Goal: Answer question/provide support: Share knowledge or assist other users

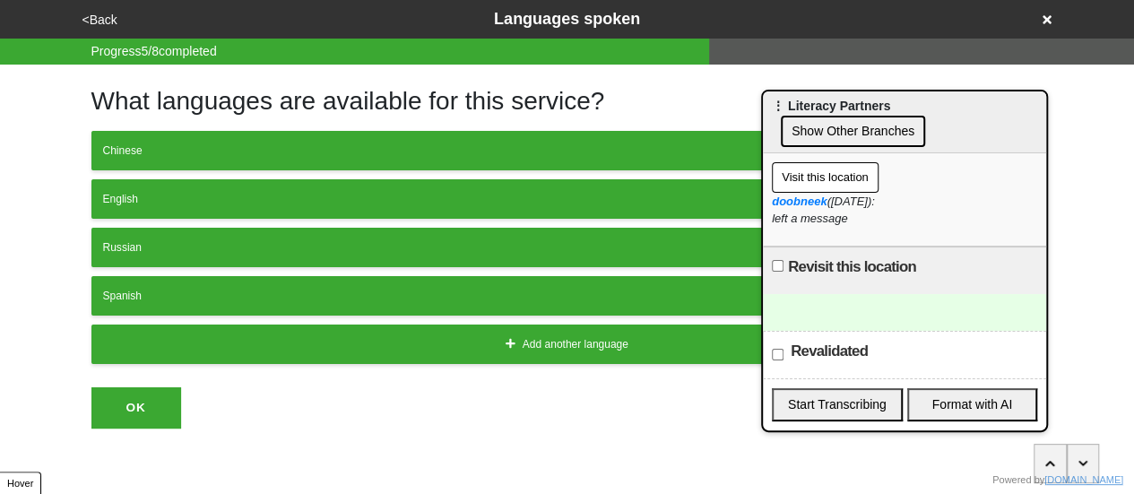
click at [1046, 22] on icon at bounding box center [1047, 19] width 9 height 13
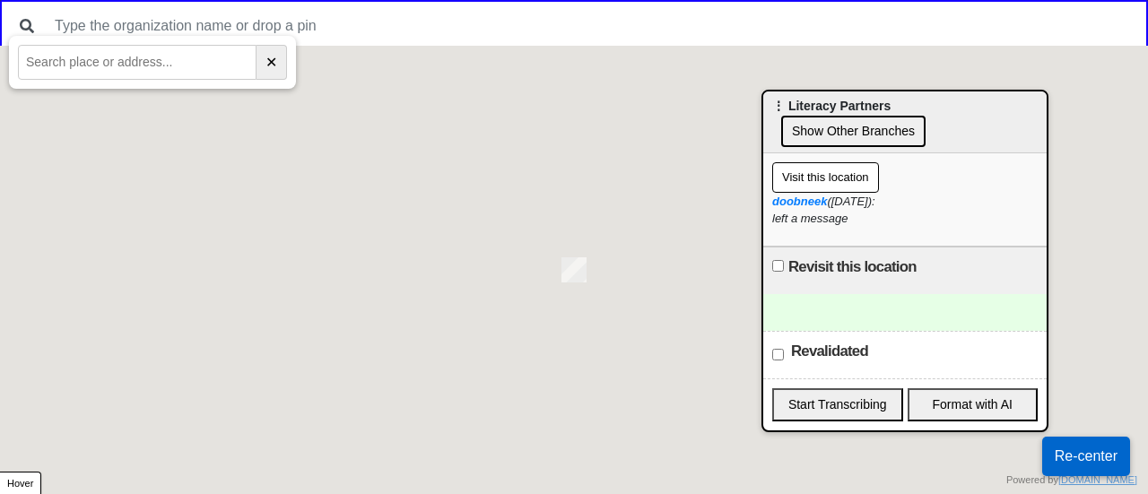
click at [131, 69] on input "text" at bounding box center [137, 62] width 239 height 35
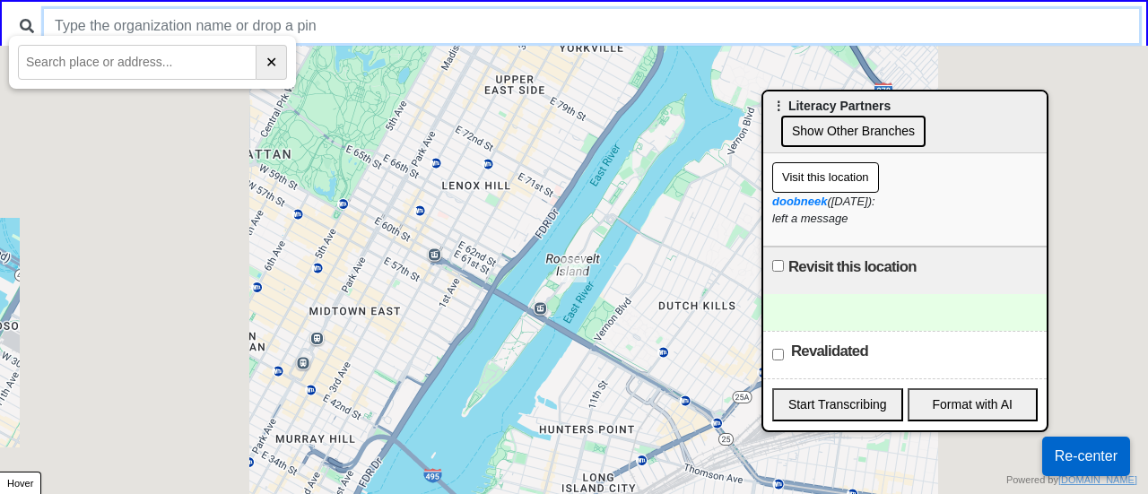
click at [188, 23] on input "text" at bounding box center [591, 26] width 1095 height 34
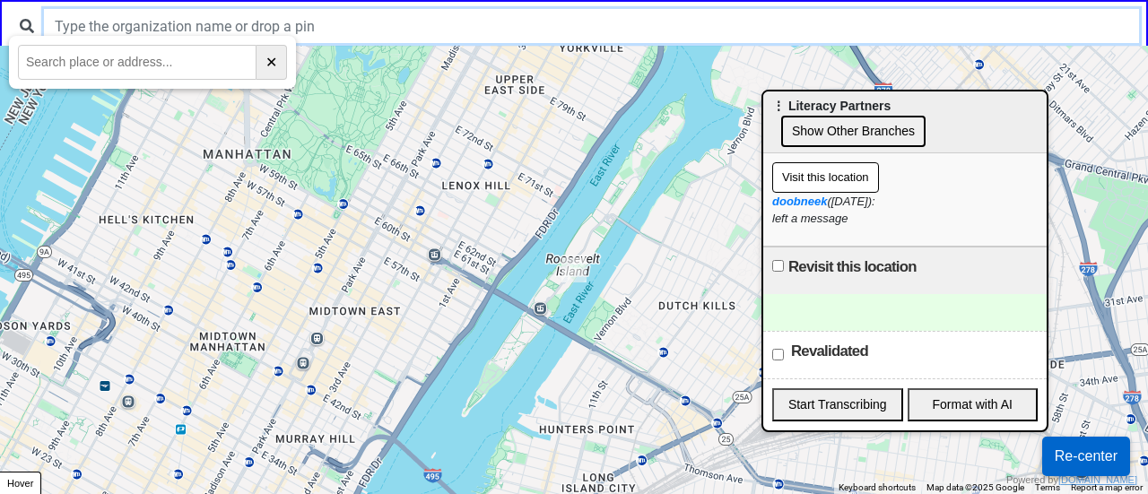
paste input "Riverside"
type input "Riverside"
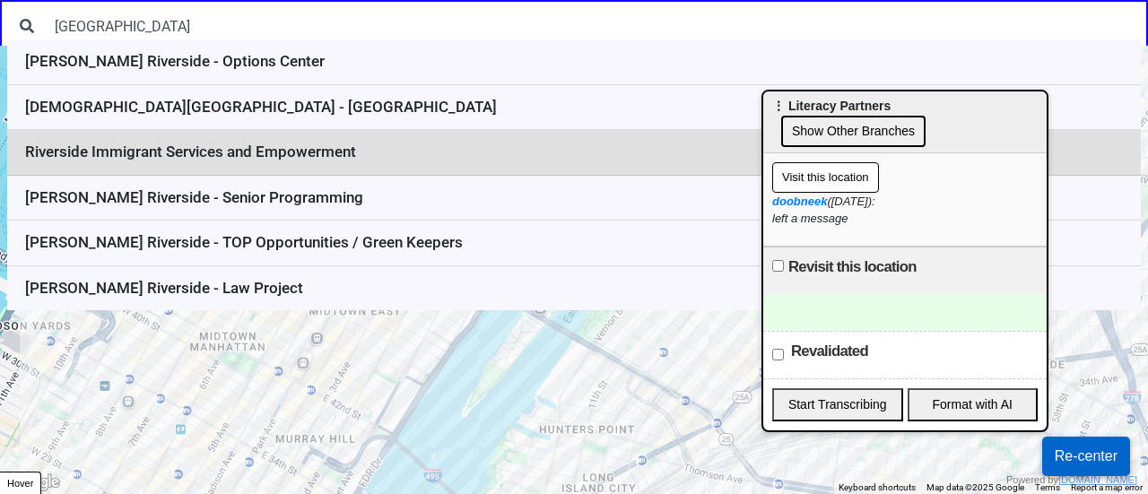
click at [263, 151] on li "Riverside Immigrant Services and Empowerment" at bounding box center [574, 153] width 1134 height 46
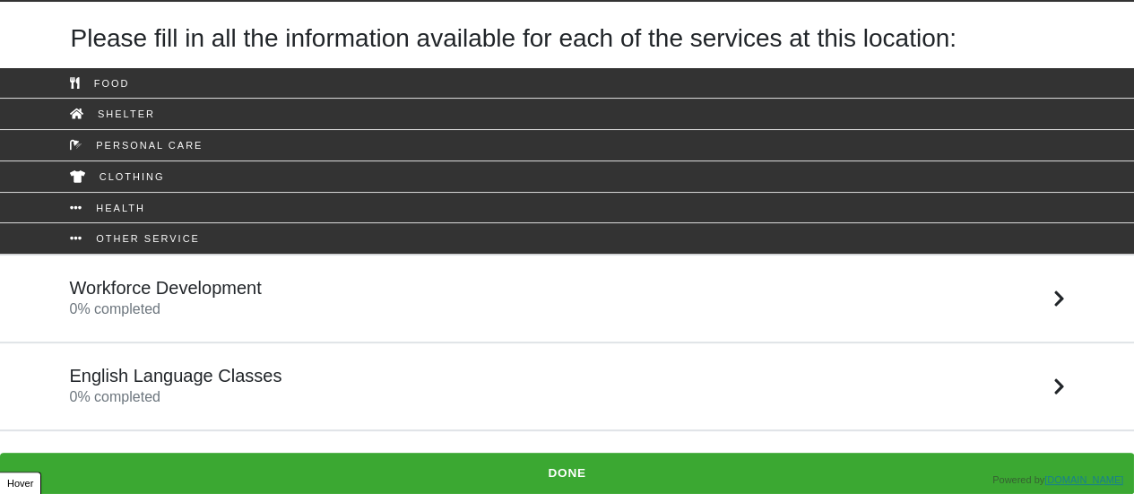
scroll to position [57, 0]
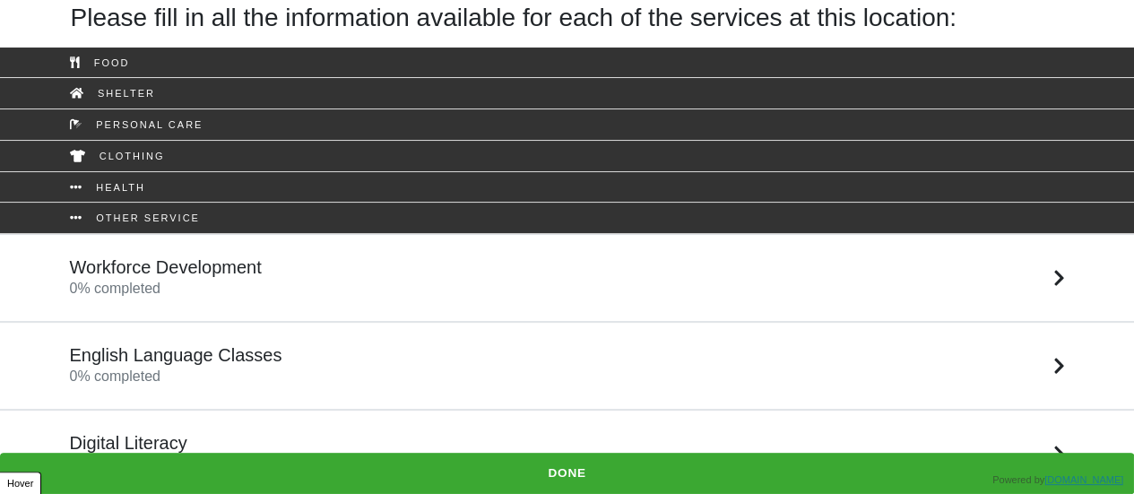
click at [278, 373] on div "English Language Classes 0 % completed" at bounding box center [567, 365] width 1022 height 43
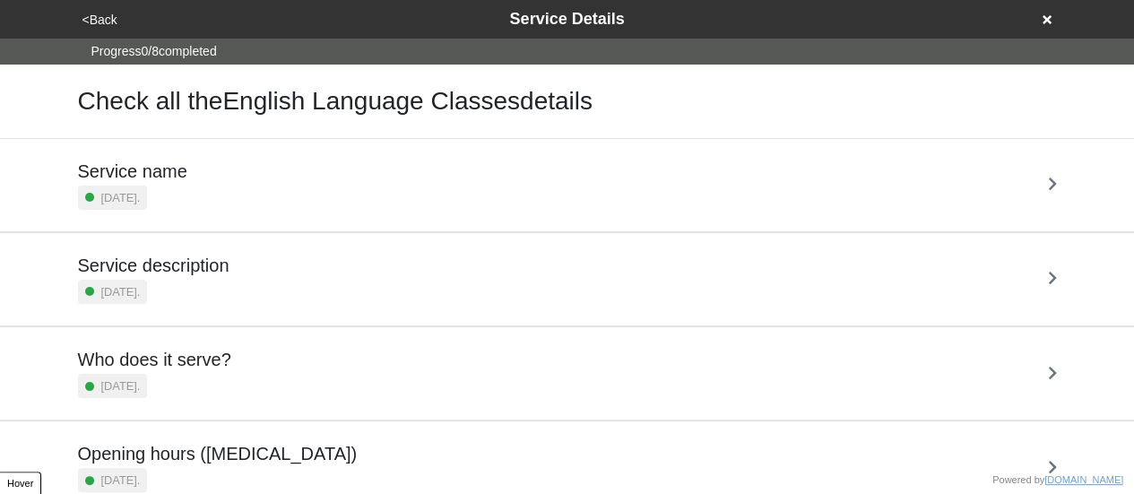
scroll to position [434, 0]
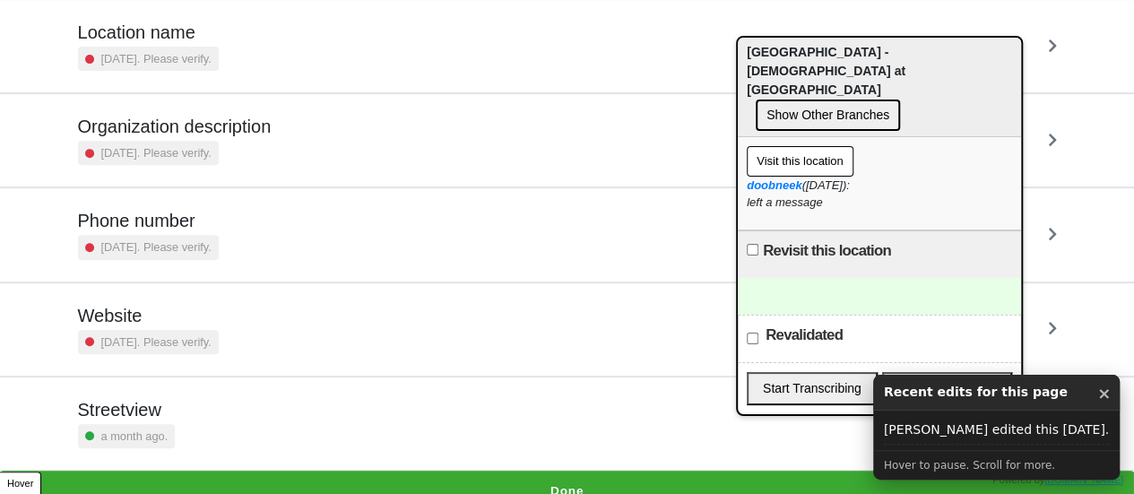
scroll to position [341, 0]
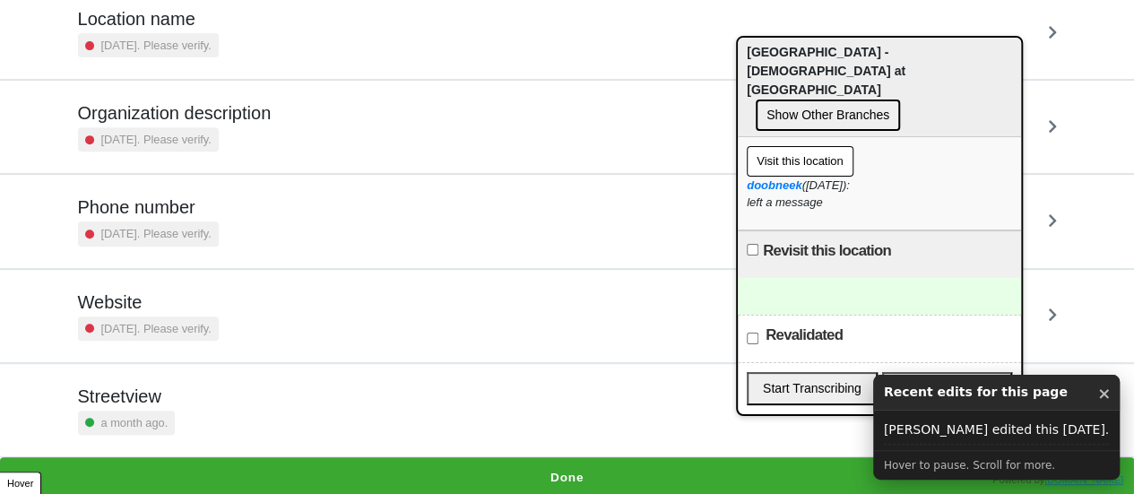
click at [208, 215] on h5 "Phone number" at bounding box center [148, 207] width 141 height 22
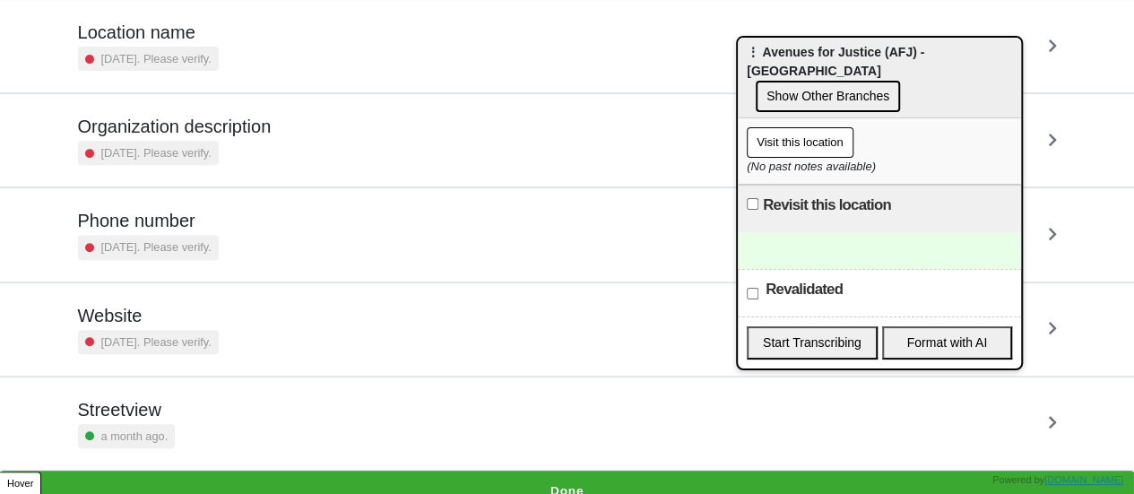
scroll to position [341, 0]
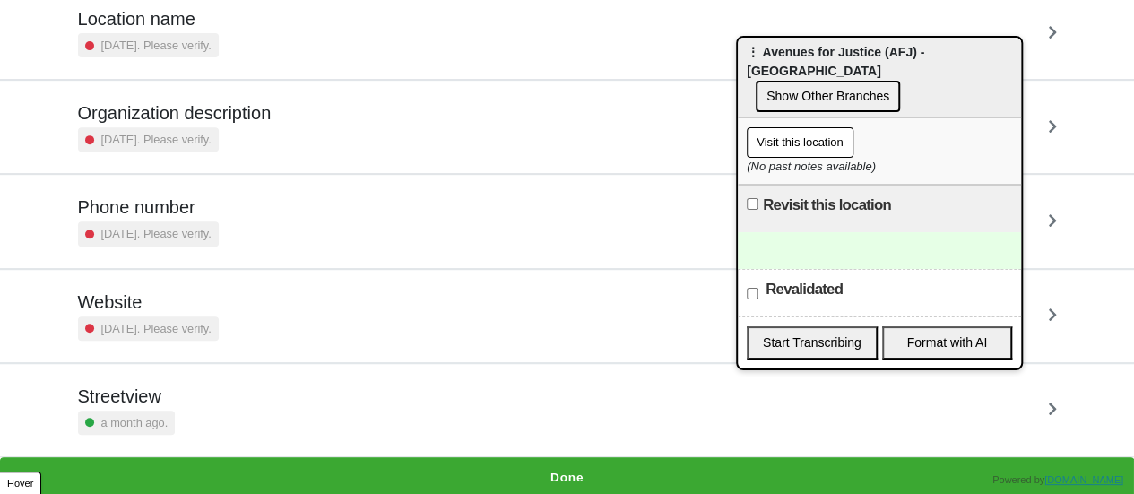
click at [198, 225] on small "[DATE]. Please verify." at bounding box center [156, 233] width 110 height 17
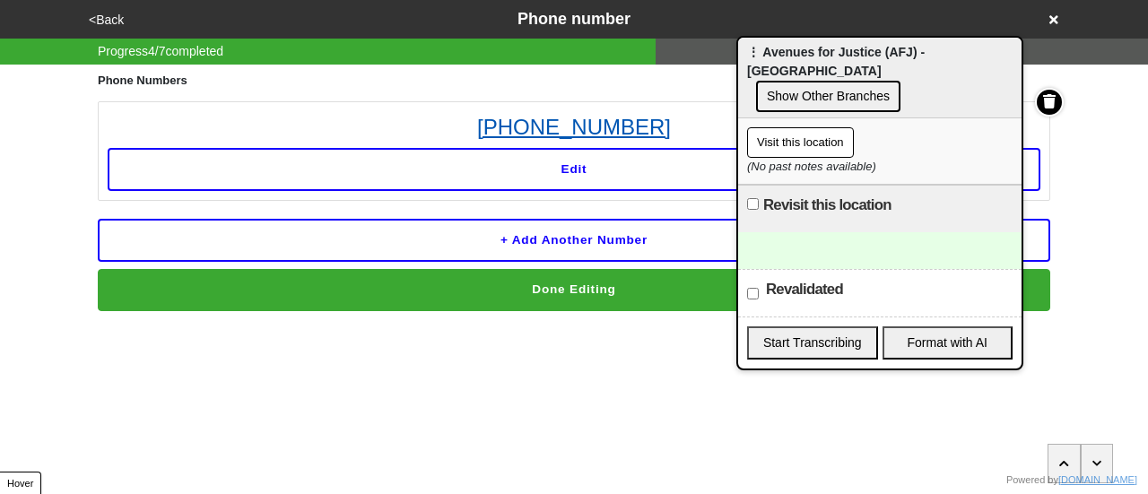
click at [603, 137] on link "212-349-6381" at bounding box center [574, 127] width 933 height 32
click at [574, 134] on link "212-349-6381" at bounding box center [574, 127] width 933 height 32
click at [804, 131] on button "Visit this location" at bounding box center [800, 142] width 107 height 30
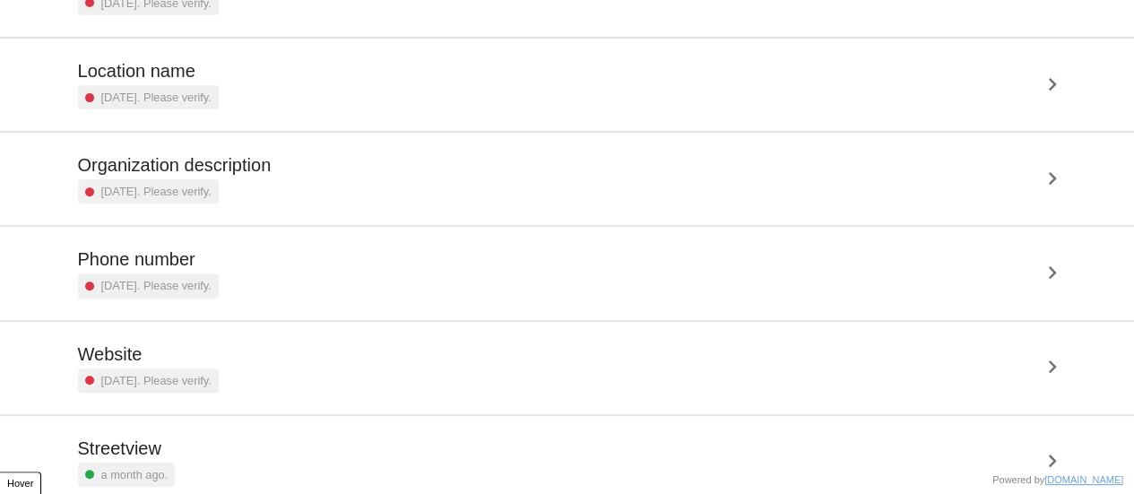
scroll to position [341, 0]
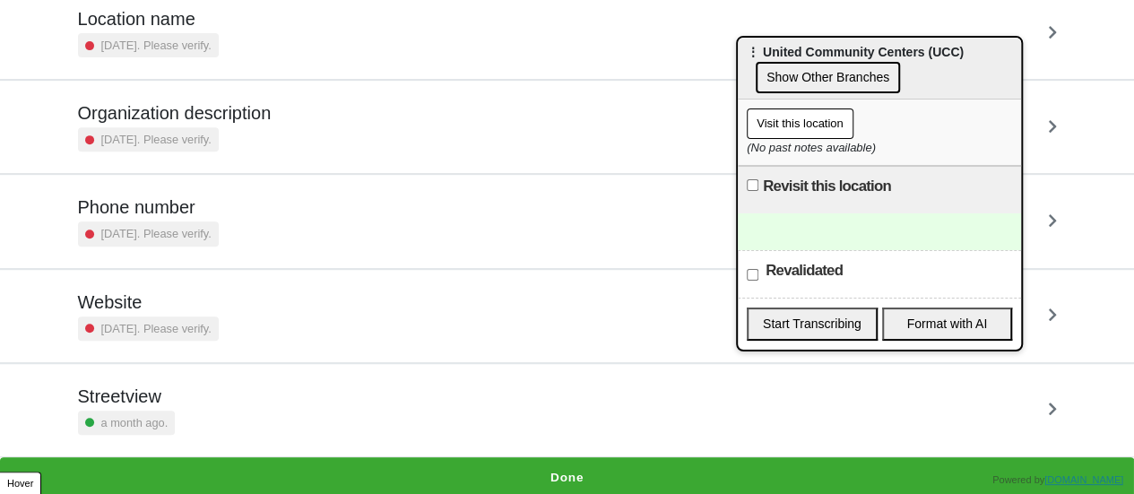
click at [212, 225] on small "[DATE]. Please verify." at bounding box center [156, 233] width 110 height 17
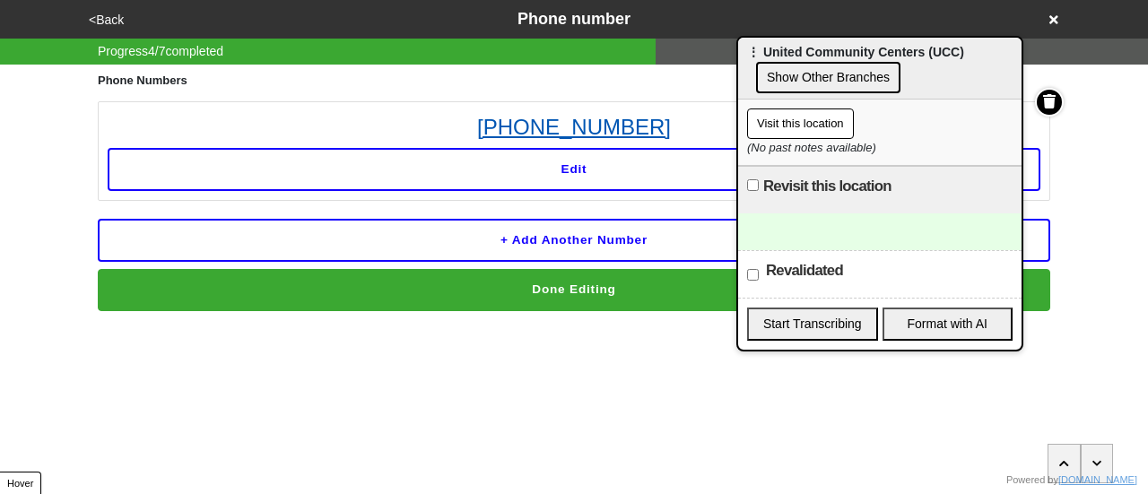
click at [566, 126] on link "[PHONE_NUMBER]" at bounding box center [574, 127] width 933 height 32
click at [102, 17] on button "<Back" at bounding box center [106, 20] width 46 height 21
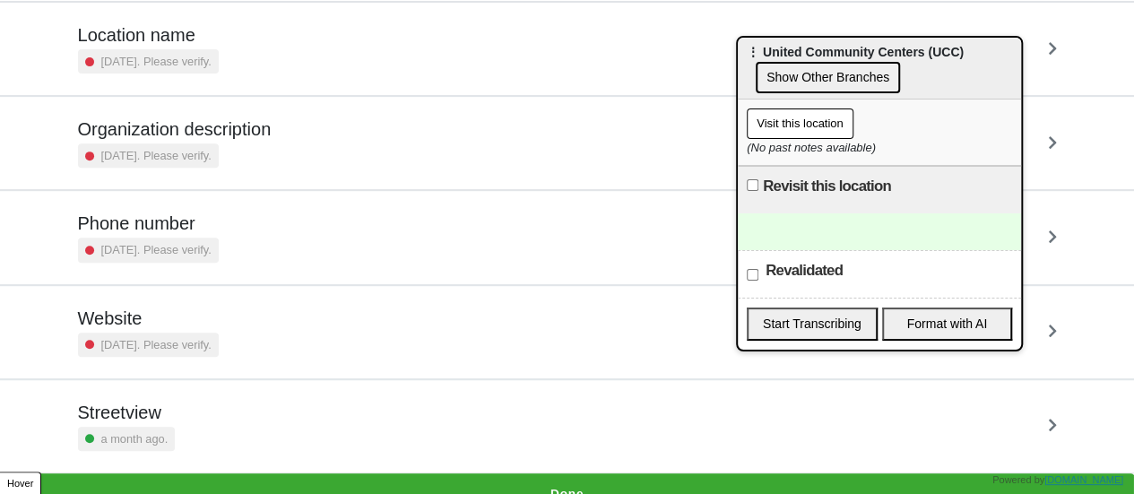
scroll to position [341, 0]
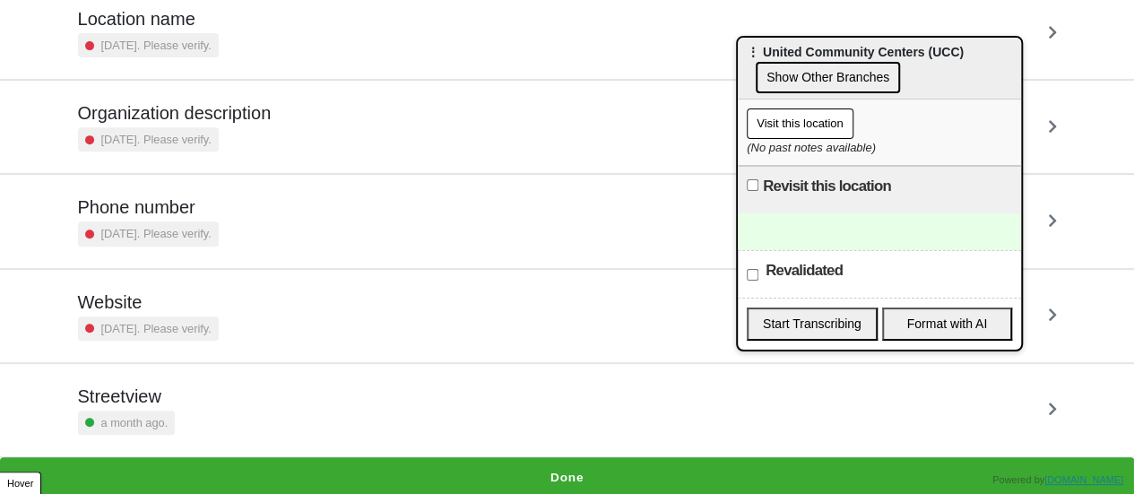
click at [219, 222] on div "[DATE]. Please verify." at bounding box center [148, 234] width 141 height 24
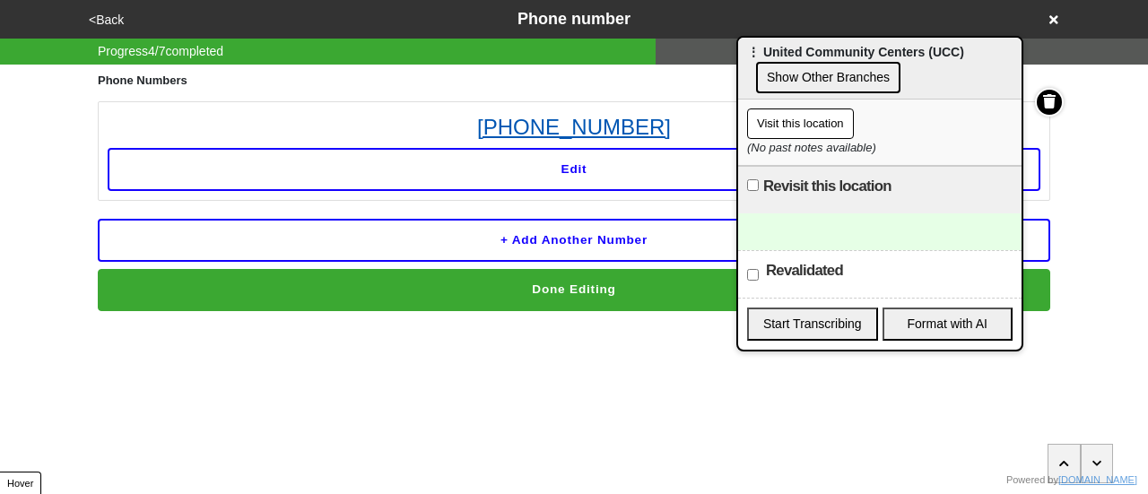
click at [579, 133] on link "[PHONE_NUMBER]" at bounding box center [574, 127] width 933 height 32
click at [97, 22] on button "<Back" at bounding box center [106, 20] width 46 height 21
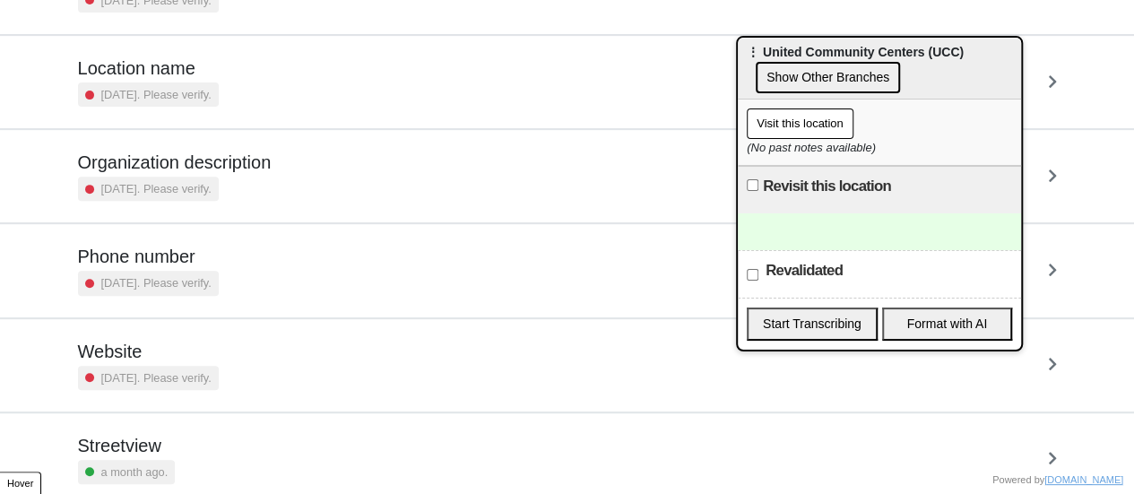
scroll to position [341, 0]
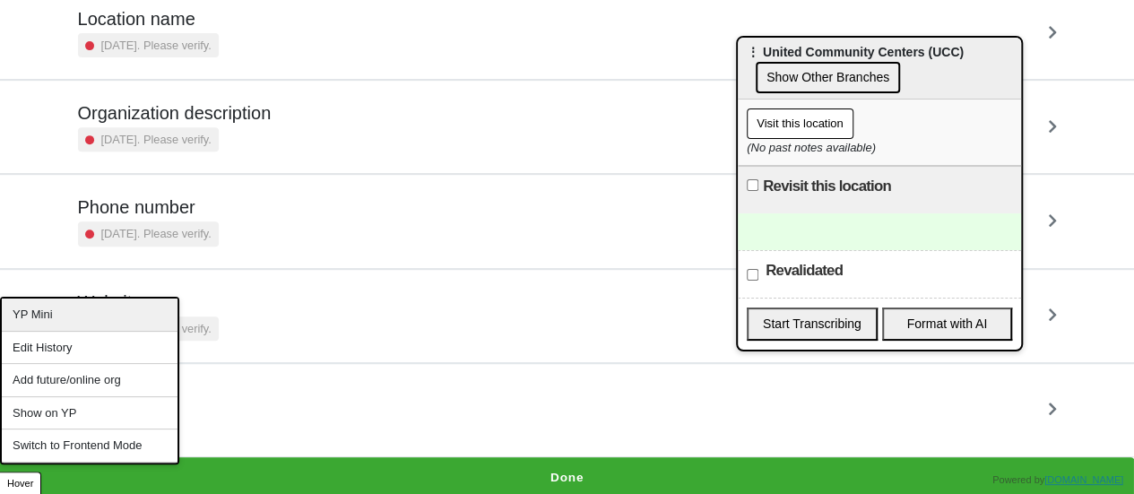
click at [45, 310] on div "YP Mini" at bounding box center [90, 315] width 176 height 33
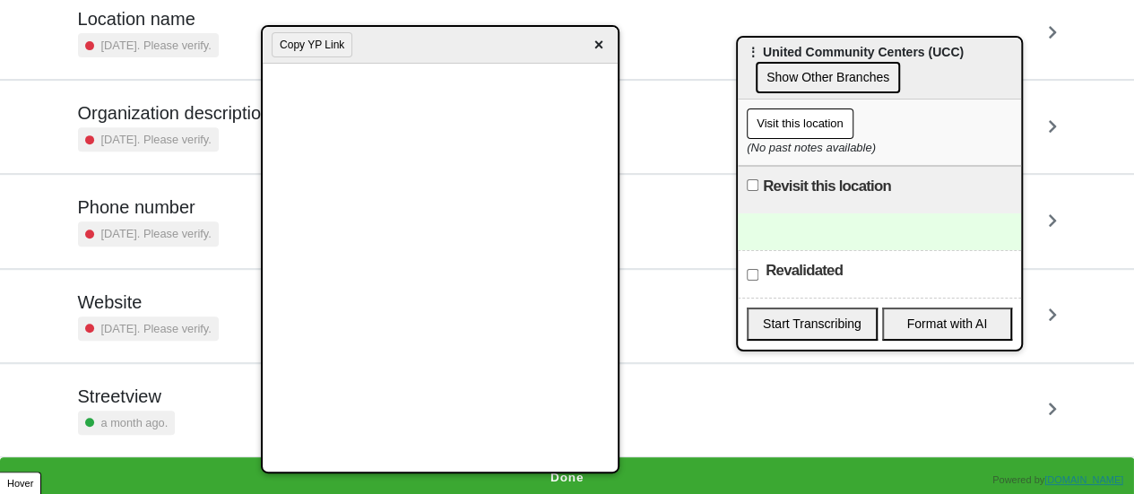
click at [597, 42] on span "×" at bounding box center [598, 45] width 21 height 24
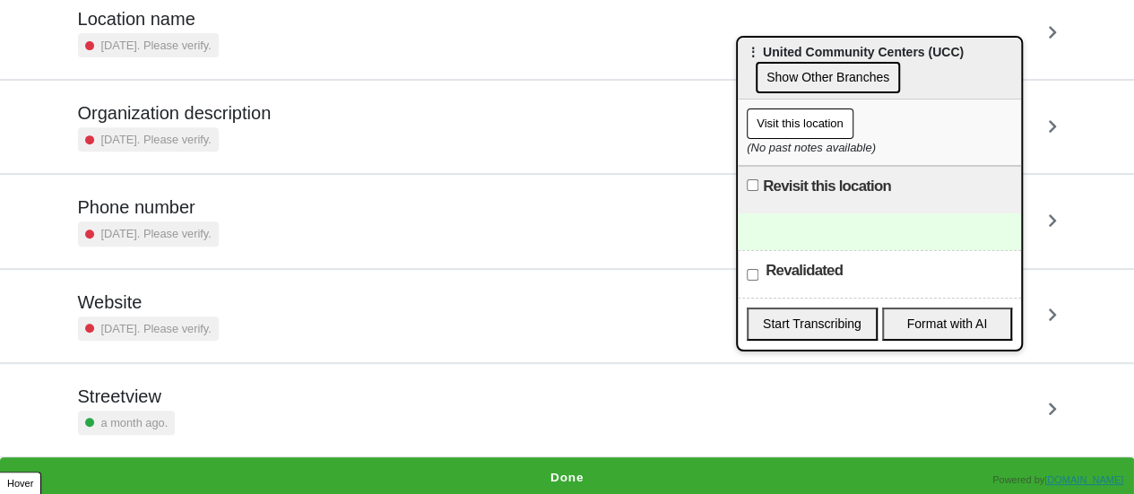
click at [799, 229] on div at bounding box center [879, 231] width 283 height 37
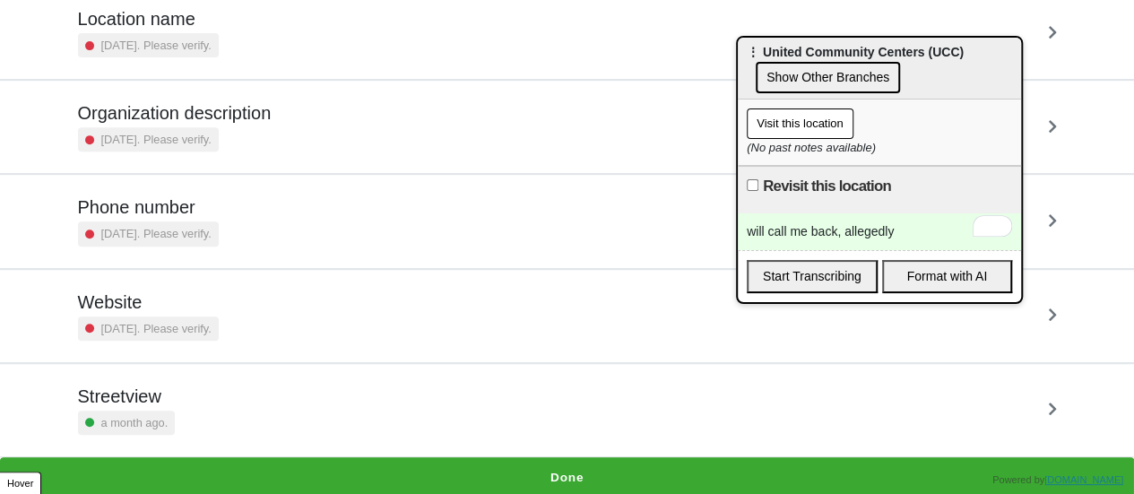
click at [325, 299] on div "Website [DATE]. Please verify." at bounding box center [567, 315] width 979 height 49
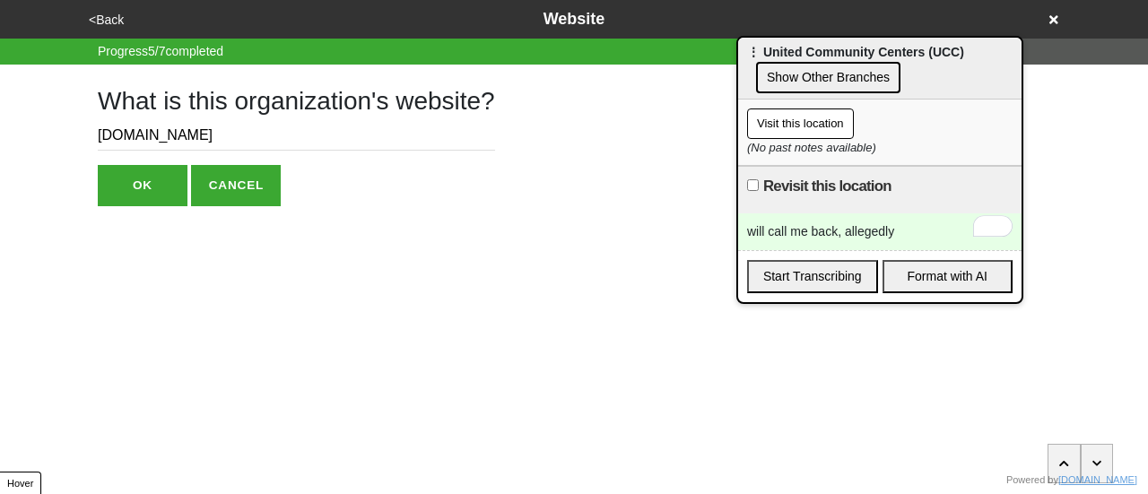
click at [127, 135] on input "[DOMAIN_NAME]" at bounding box center [296, 136] width 397 height 30
click at [99, 13] on button "<Back" at bounding box center [106, 20] width 46 height 21
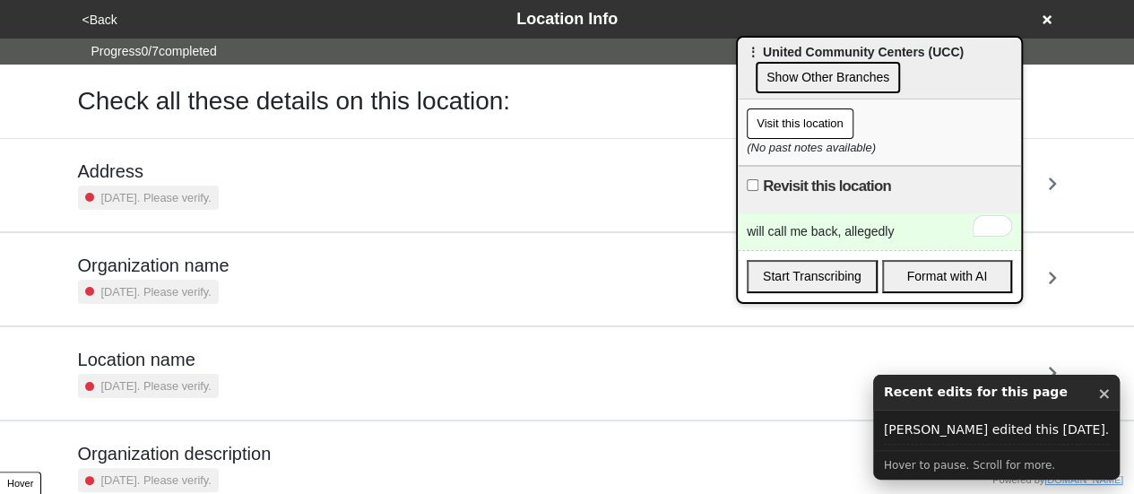
click at [134, 291] on small "[DATE]. Please verify." at bounding box center [156, 291] width 110 height 17
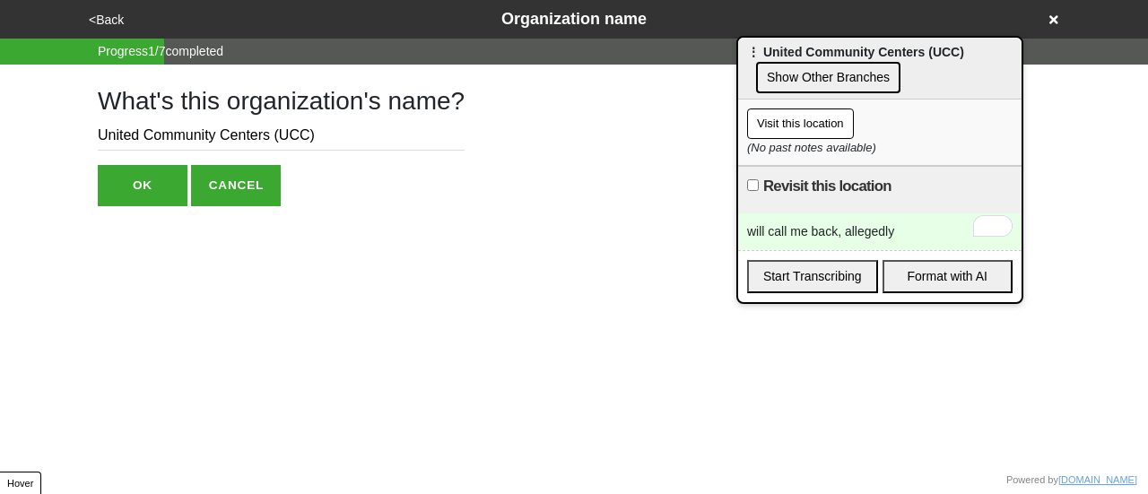
drag, startPoint x: 267, startPoint y: 141, endPoint x: 0, endPoint y: 103, distance: 269.9
click at [0, 103] on div "<Back Organization name Progress 1 / 7 completed What's this organization's nam…" at bounding box center [574, 103] width 1148 height 206
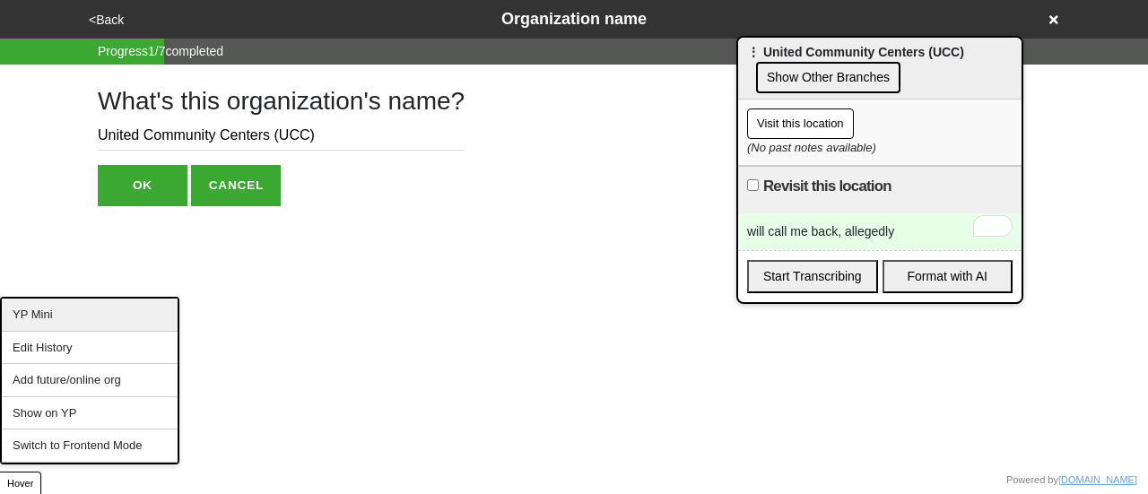
click at [73, 314] on div "YP Mini" at bounding box center [90, 315] width 176 height 33
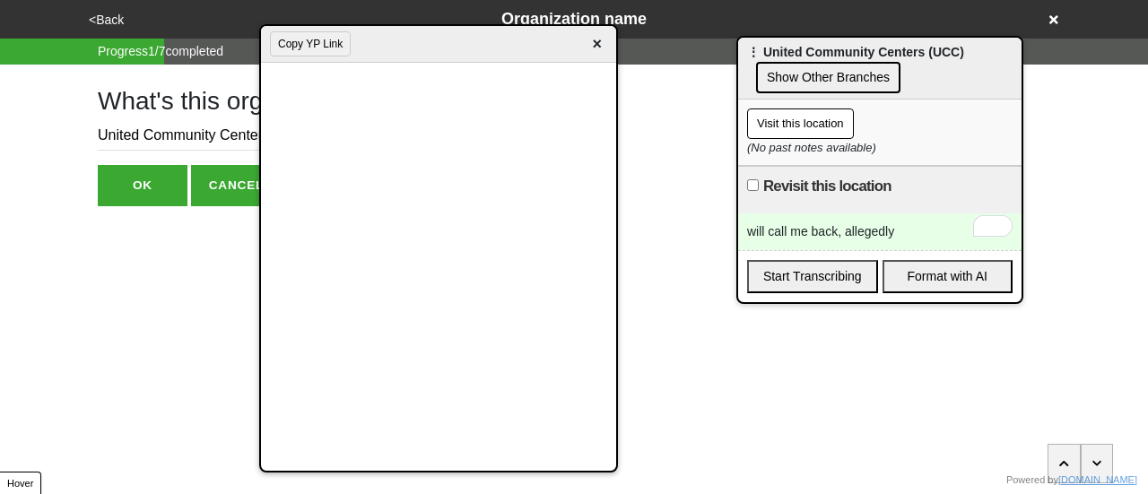
click at [326, 51] on button "Copy YP Link" at bounding box center [310, 43] width 81 height 25
click at [593, 40] on span "×" at bounding box center [596, 44] width 21 height 24
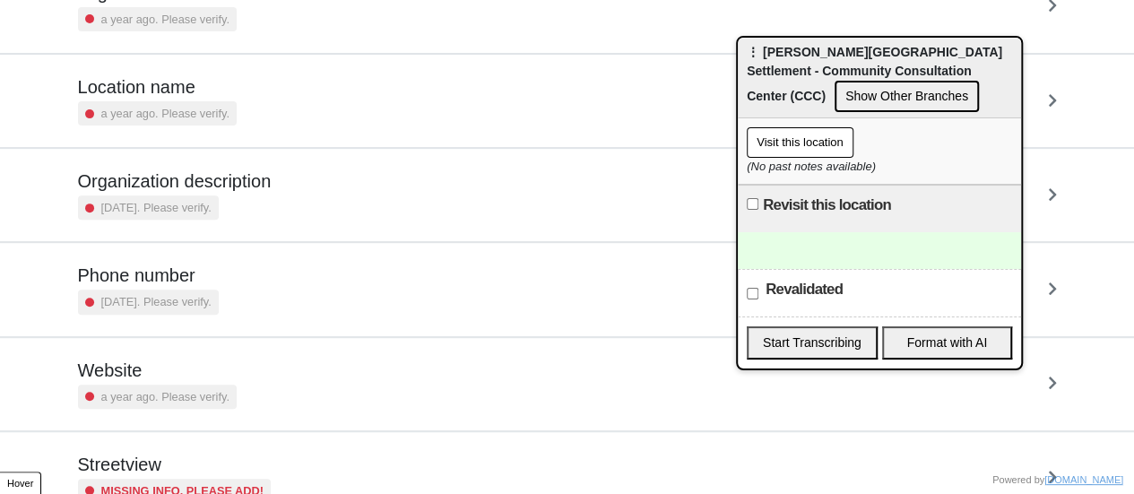
scroll to position [341, 0]
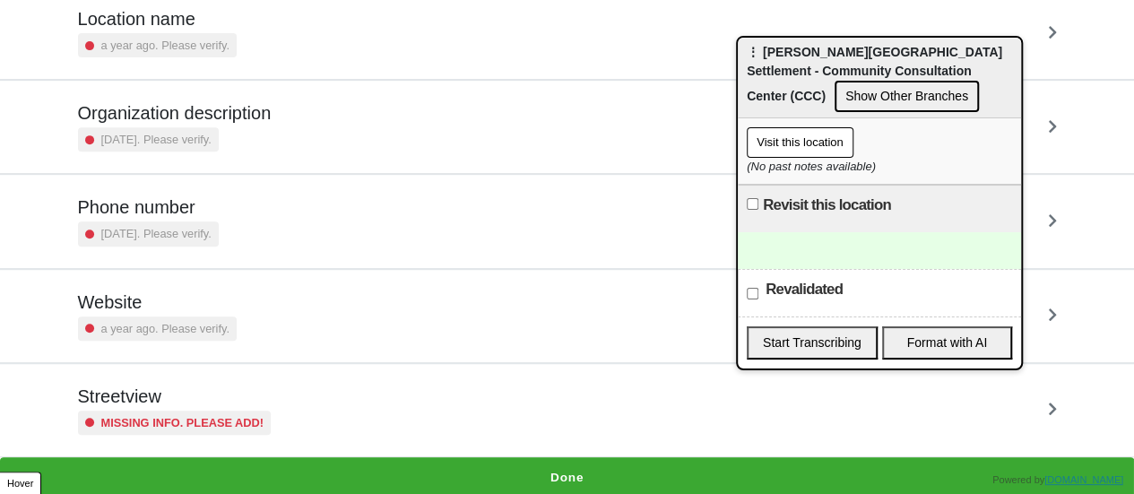
click at [194, 414] on small "Missing info. Please add!" at bounding box center [182, 422] width 163 height 17
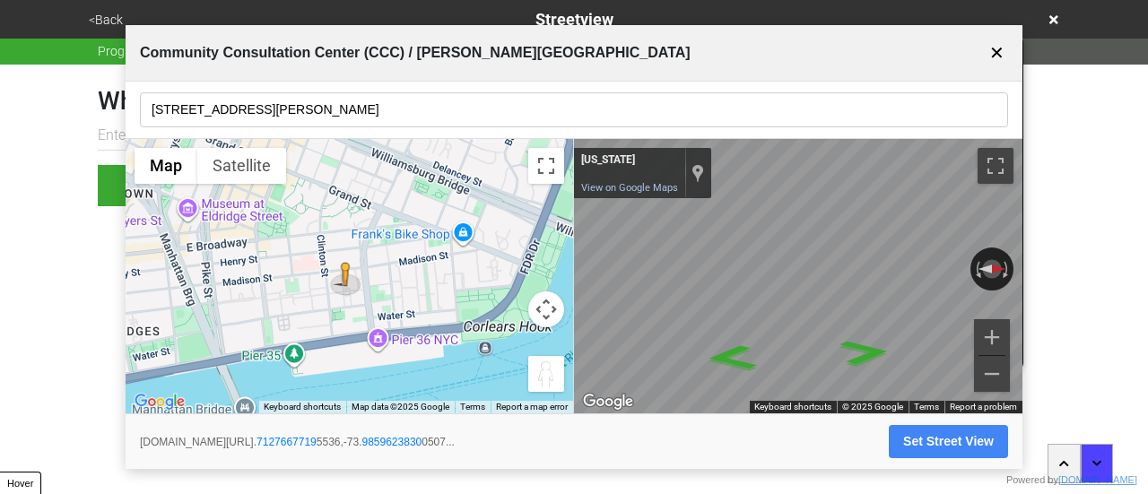
click at [276, 117] on input "40 Montgomery St" at bounding box center [574, 109] width 868 height 35
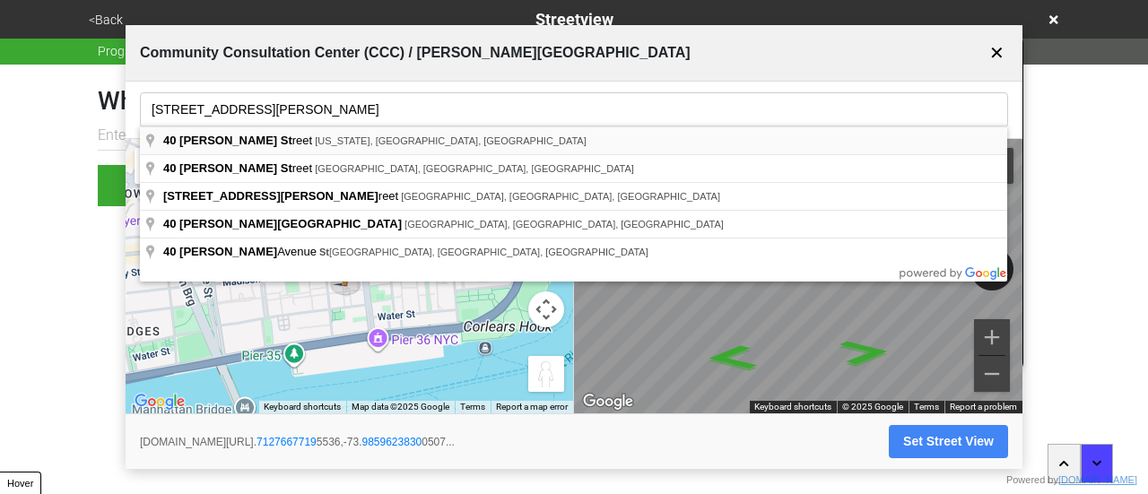
type input "40 Montgomery Street, New York, NY, USA"
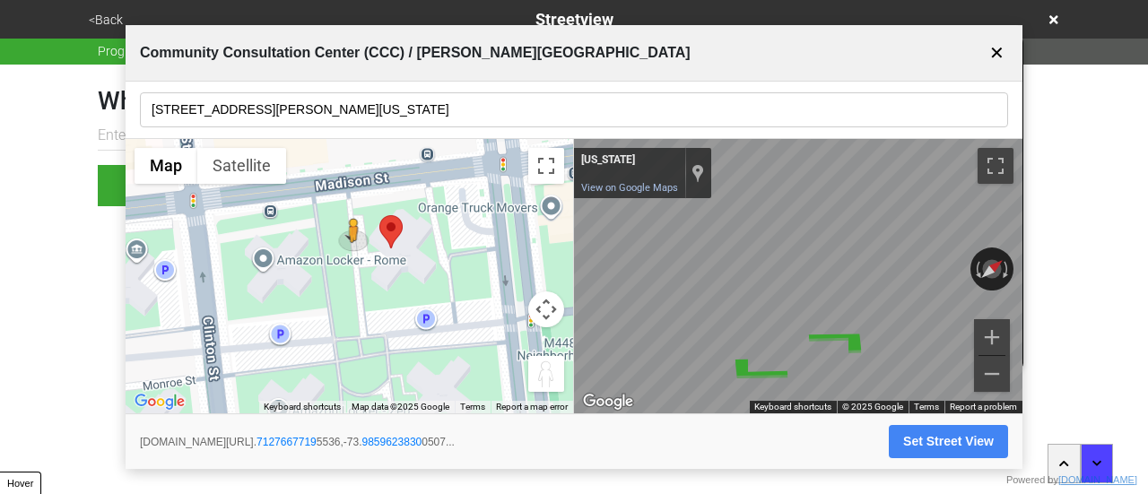
click at [491, 247] on div "← Move left → Move right ↑ Move up ↓ Move down + Zoom in - Zoom out Home Jump l…" at bounding box center [574, 276] width 897 height 275
click at [505, 248] on div "← Move left → Move right ↑ Move up ↓ Move down + Zoom in - Zoom out Home Jump l…" at bounding box center [574, 276] width 897 height 275
click at [488, 252] on div "← Move left → Move right ↑ Move up ↓ Move down + Zoom in - Zoom out Home Jump l…" at bounding box center [574, 276] width 897 height 275
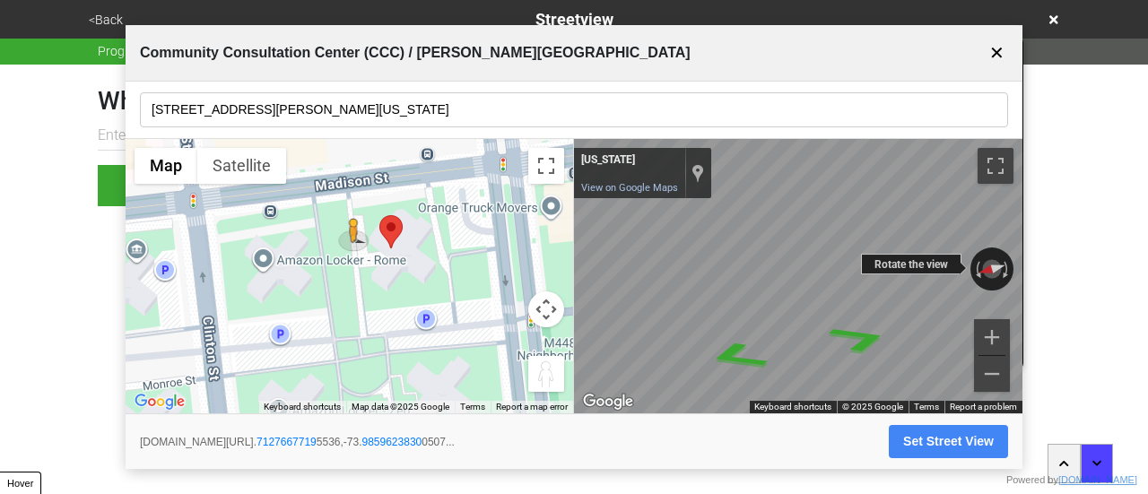
click at [836, 284] on div "← Move left → Move right ↑ Move up ↓ Move down + Zoom in - Zoom out New York Ne…" at bounding box center [798, 276] width 448 height 275
click at [730, 354] on icon "Go North" at bounding box center [732, 356] width 100 height 38
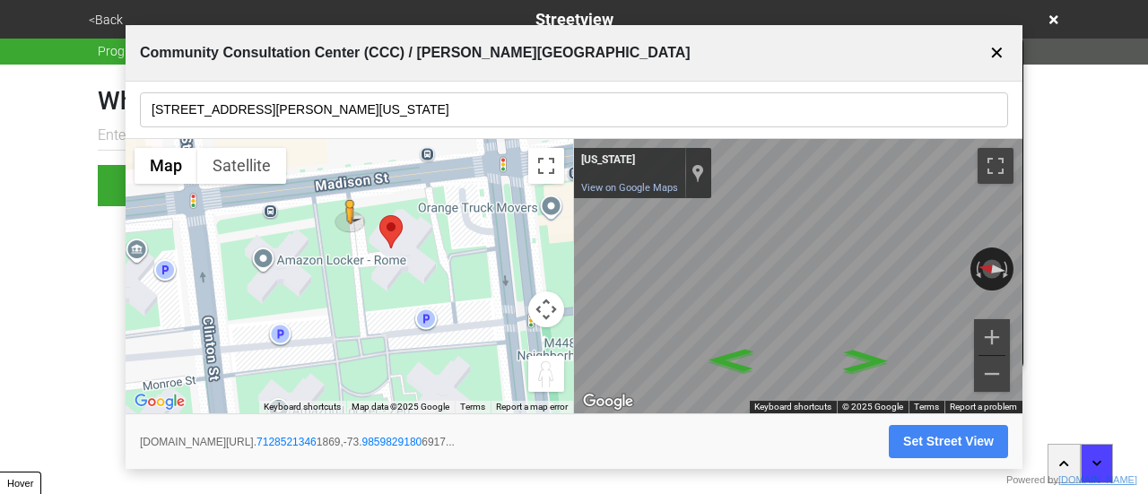
click at [513, 284] on div "← Move left → Move right ↑ Move up ↓ Move down + Zoom in - Zoom out Home Jump l…" at bounding box center [574, 276] width 897 height 275
click at [950, 444] on button "Set Street View" at bounding box center [948, 441] width 119 height 33
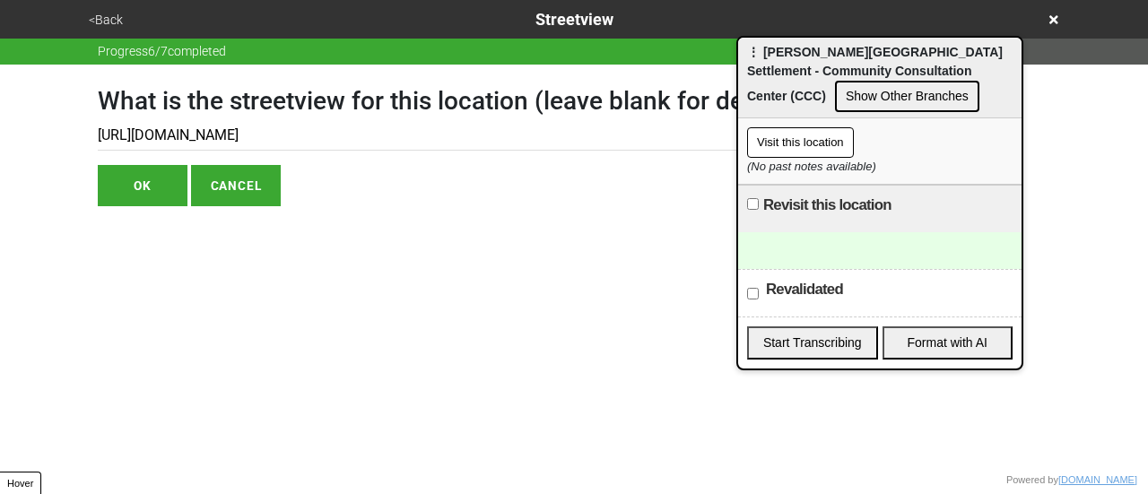
type input "https://www.google.com/maps/@40.71285213461869,-73.98598291806917,3a,75y,92.416…"
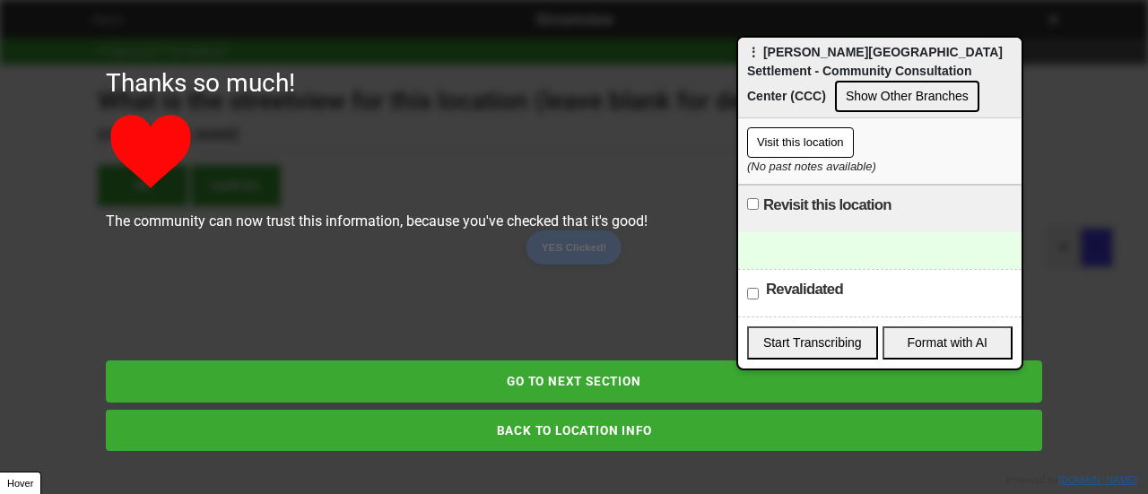
click at [108, 18] on div "Thanks so much! The community can now trust this information, because you've ch…" at bounding box center [574, 247] width 1022 height 494
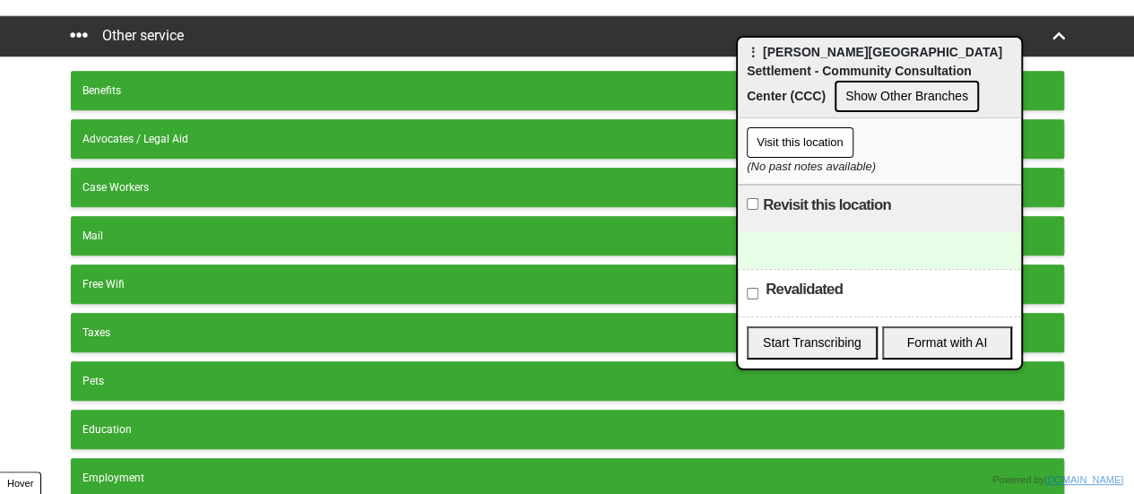
scroll to position [622, 0]
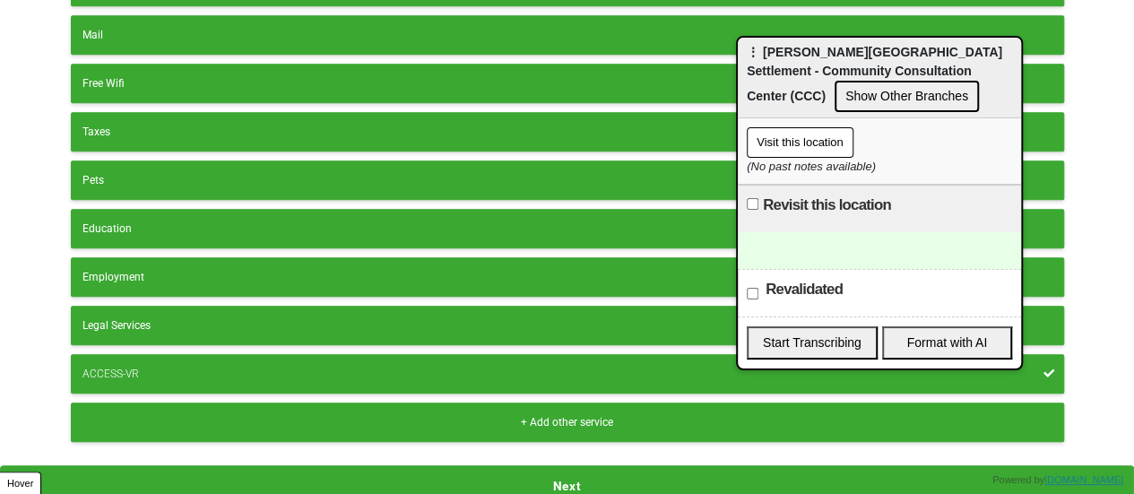
click at [523, 480] on button "Next" at bounding box center [567, 485] width 1134 height 41
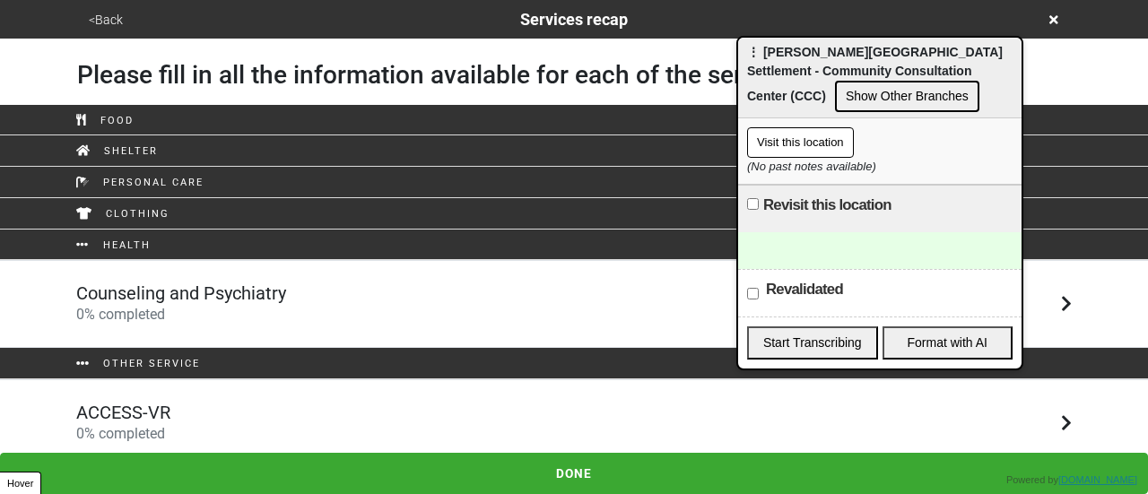
click at [312, 309] on div "Counseling and Psychiatry 0 % completed" at bounding box center [574, 303] width 1022 height 43
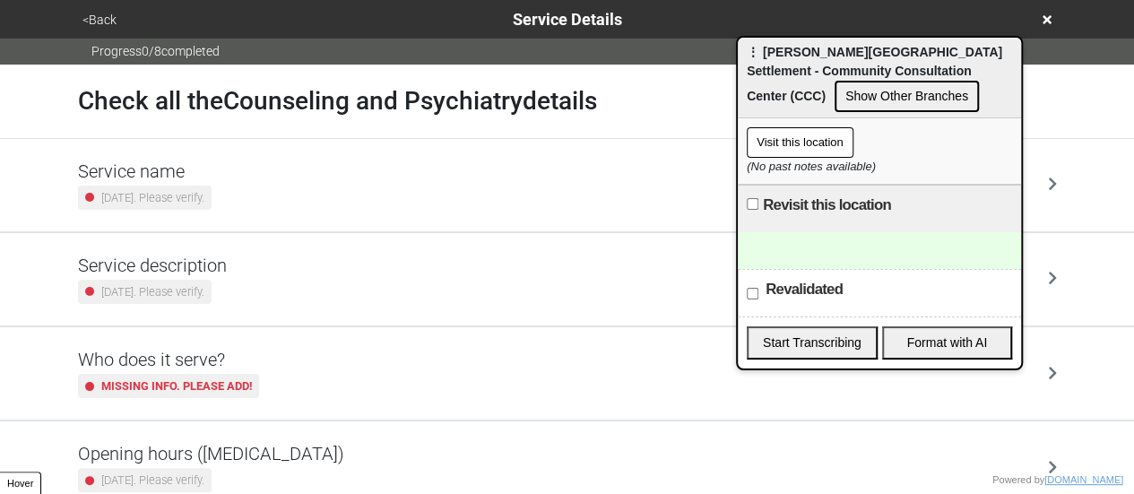
click at [91, 15] on button "<Back" at bounding box center [99, 20] width 45 height 21
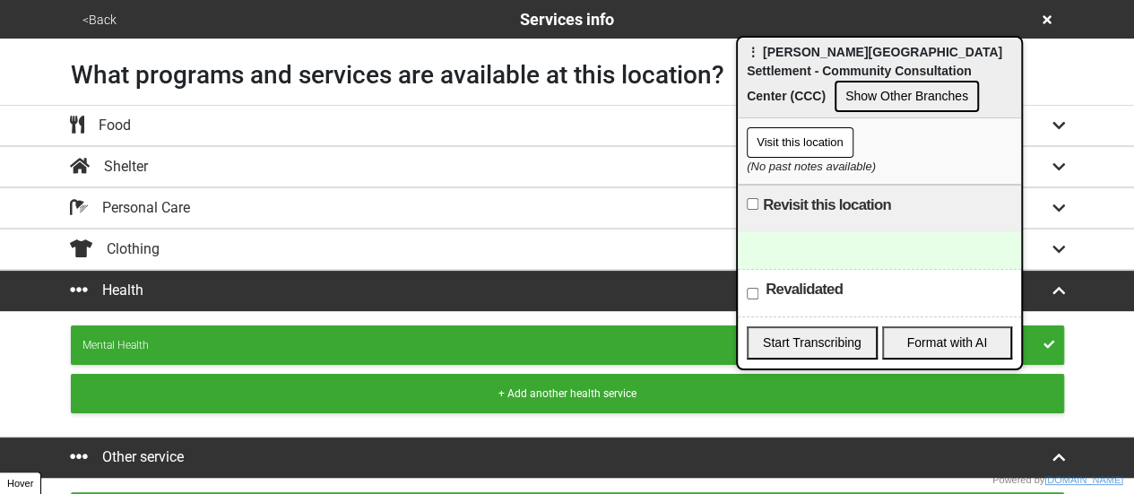
click at [91, 15] on button "<Back" at bounding box center [99, 20] width 45 height 21
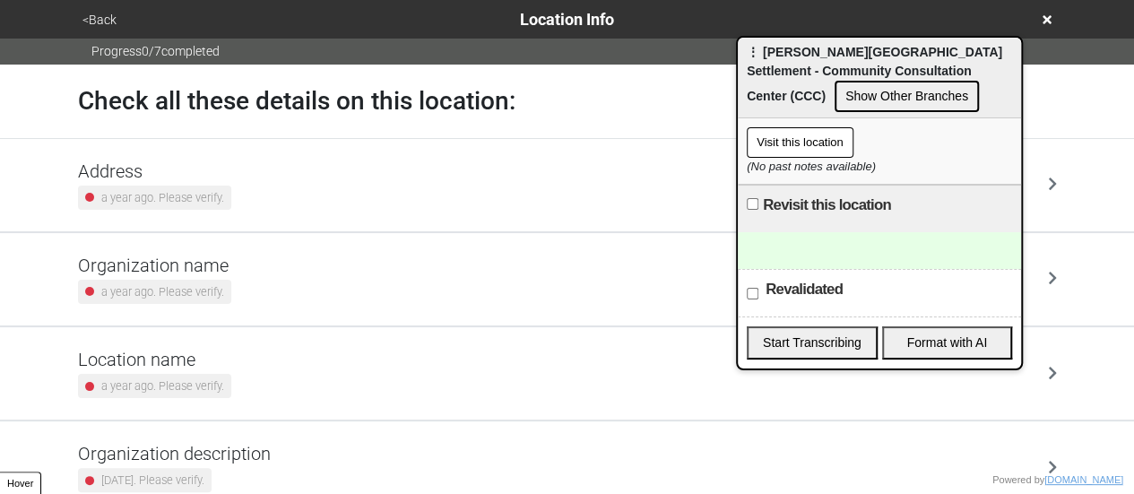
scroll to position [341, 0]
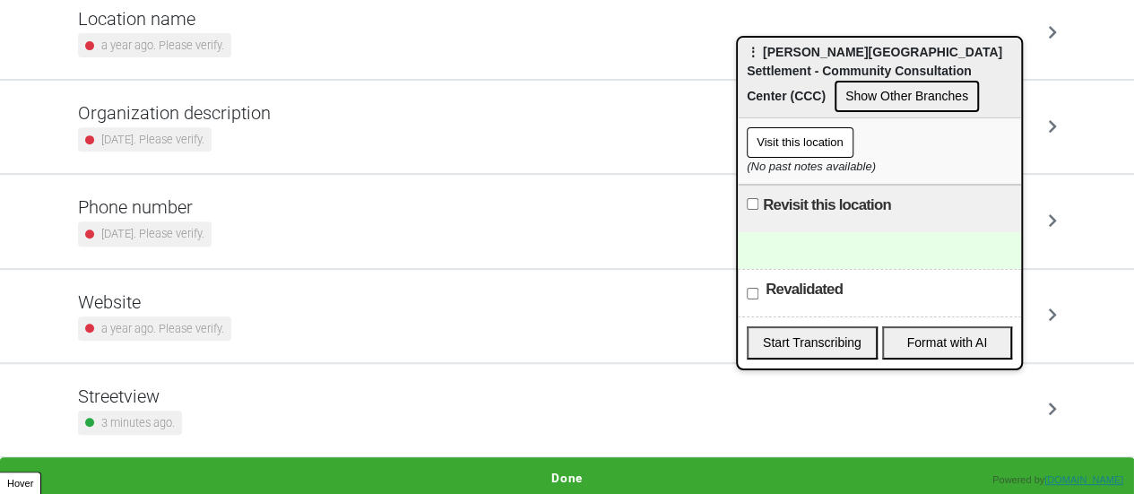
click at [178, 207] on h5 "Phone number" at bounding box center [145, 207] width 134 height 22
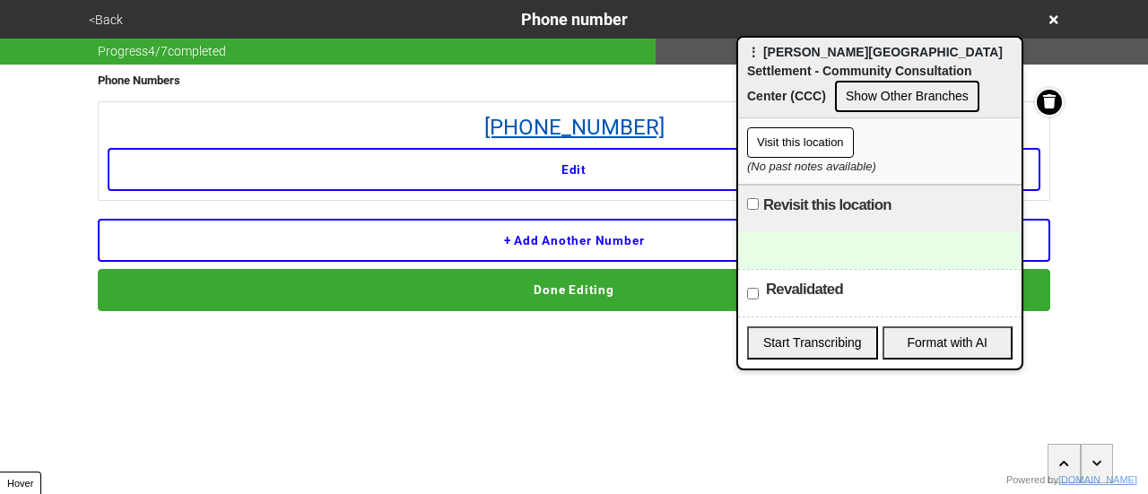
click at [579, 135] on link "212-233-5032" at bounding box center [574, 127] width 933 height 32
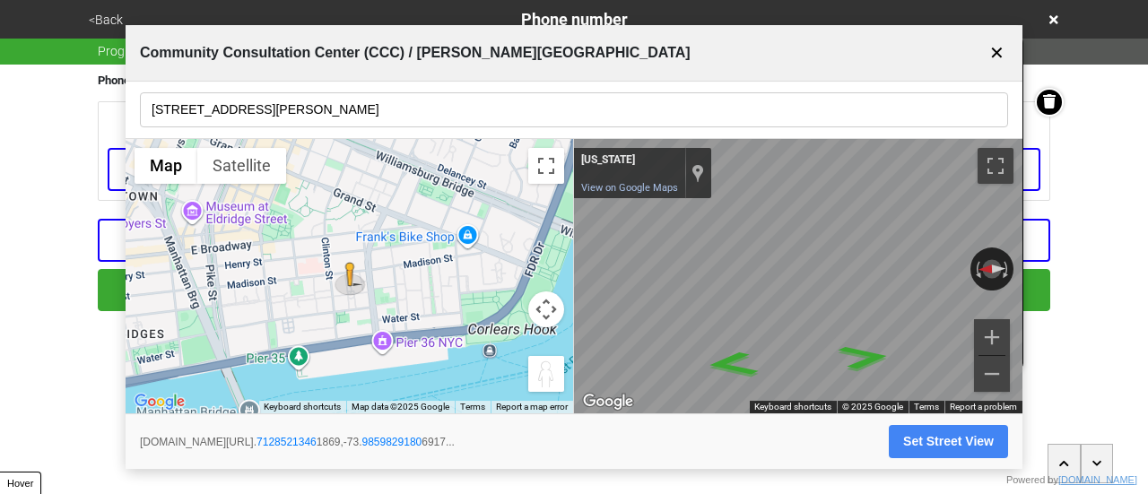
drag, startPoint x: 48, startPoint y: 165, endPoint x: 62, endPoint y: 158, distance: 15.2
click at [50, 162] on div "<Back Phone number Progress 4 / 7 completed Phone Numbers 212-233-5032 Edit + A…" at bounding box center [574, 155] width 1148 height 311
click at [1000, 55] on button "✕" at bounding box center [997, 53] width 22 height 34
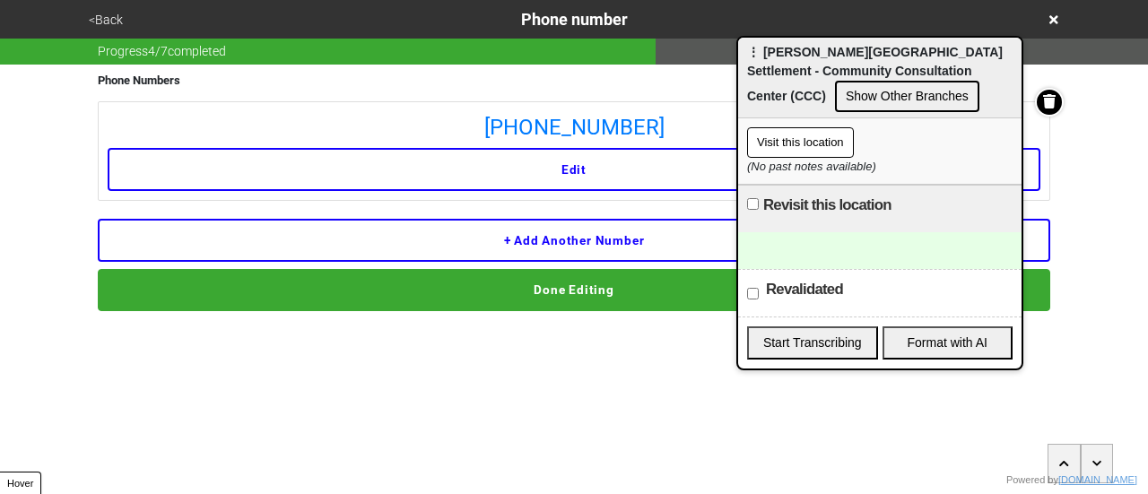
click at [108, 20] on button "<Back" at bounding box center [105, 20] width 45 height 21
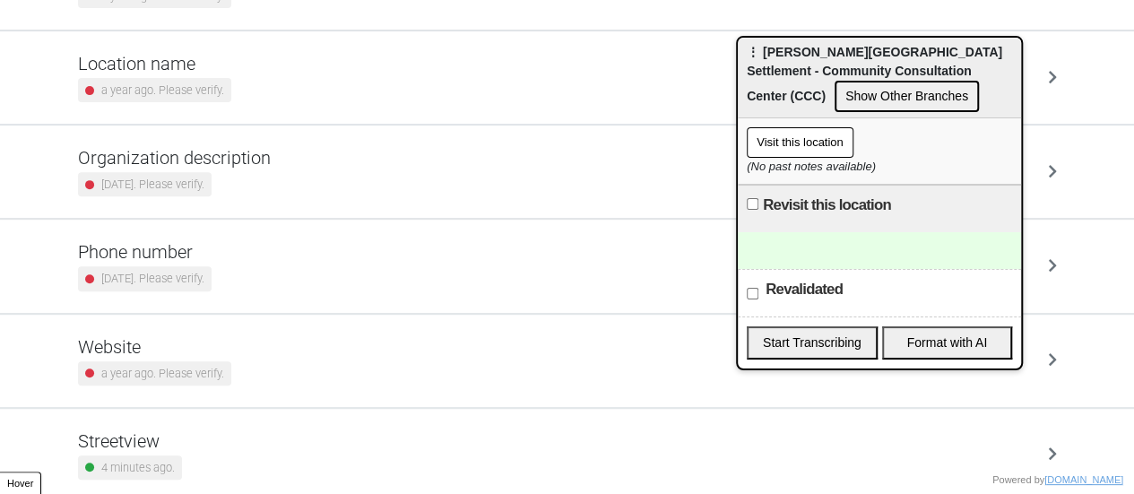
scroll to position [341, 0]
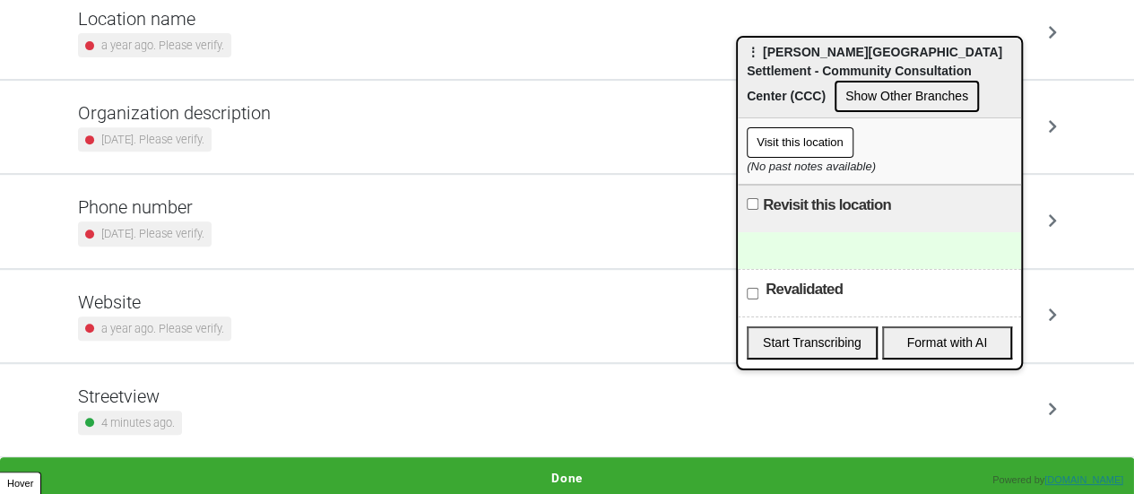
click at [825, 239] on div at bounding box center [879, 250] width 283 height 37
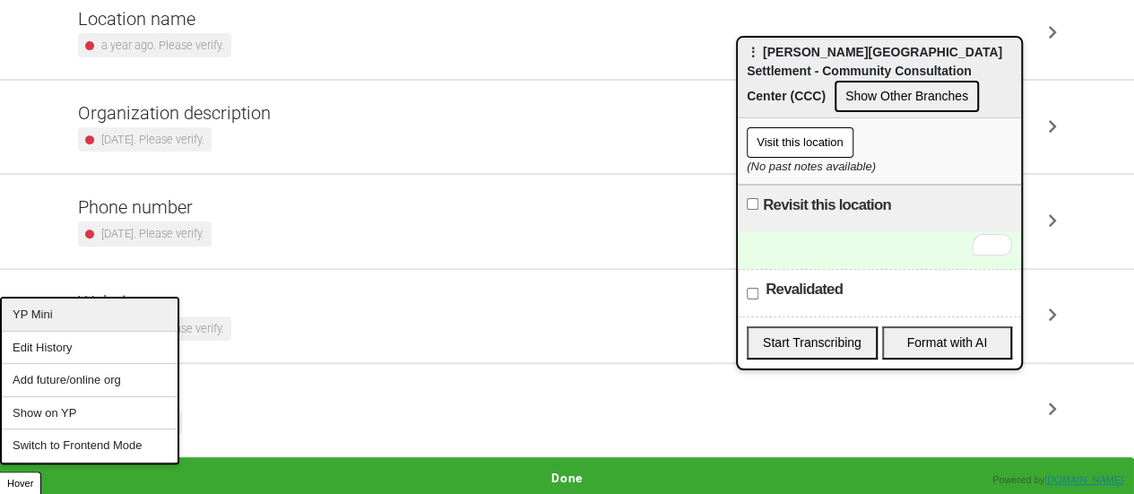
click at [55, 320] on div "YP Mini" at bounding box center [90, 315] width 176 height 33
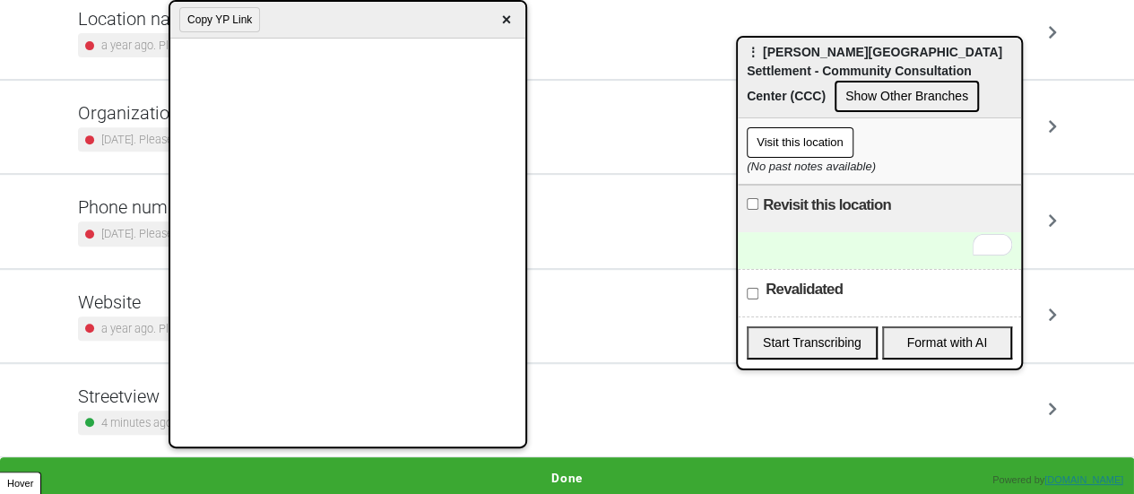
drag, startPoint x: 289, startPoint y: 13, endPoint x: 269, endPoint y: 10, distance: 20.1
click at [269, 10] on div "Copy YP Link ×" at bounding box center [347, 20] width 355 height 37
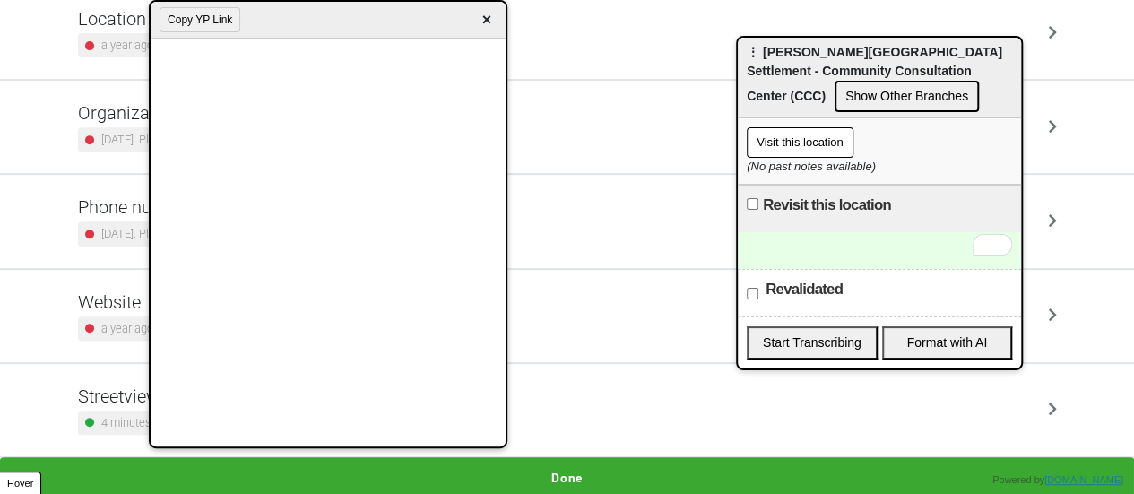
click at [812, 238] on div "To enrich screen reader interactions, please activate Accessibility in Grammarl…" at bounding box center [879, 250] width 283 height 37
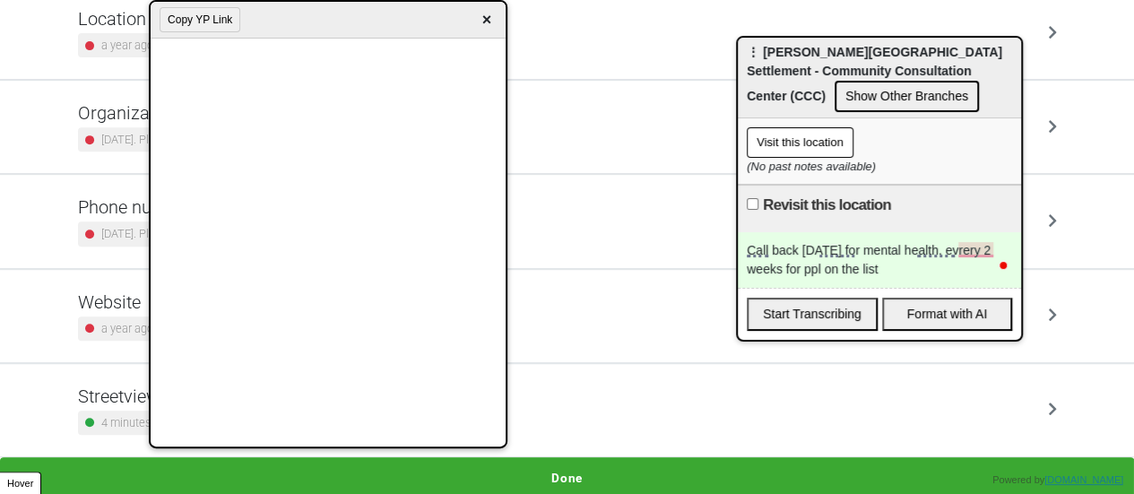
click at [901, 274] on div "Call back on Friday for mental health. evrery 2 weeks for ppl on the list" at bounding box center [879, 260] width 283 height 56
click at [887, 261] on div "Call back on Friday for mental health. evrery 2 weeks for ppl on the list" at bounding box center [879, 260] width 283 height 56
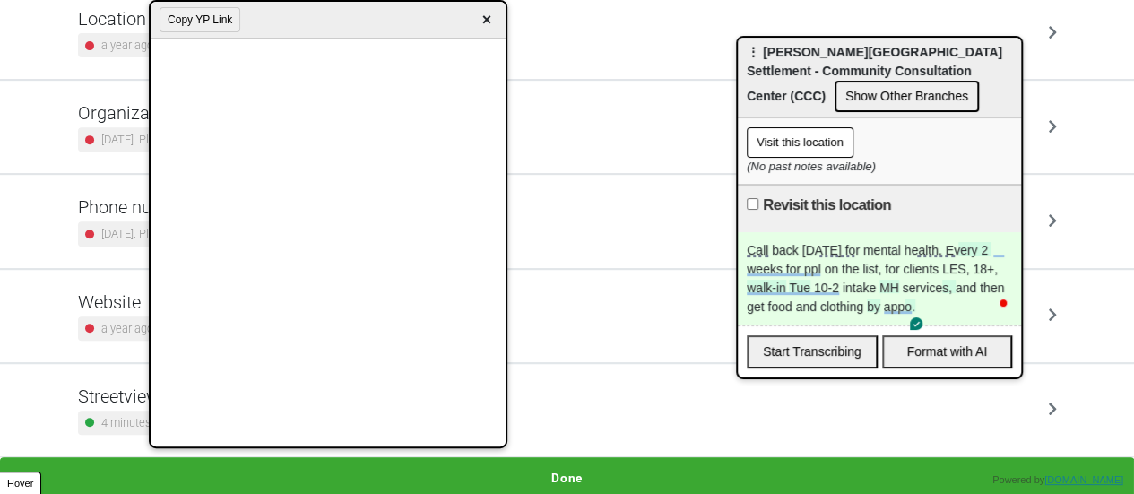
click at [951, 304] on div "Call back on Friday for mental health. Every 2 weeks for ppl on the list, for c…" at bounding box center [879, 278] width 283 height 93
click at [968, 312] on div "Call back on Friday for mental health. Every 2 weeks for ppl on the list, for c…" at bounding box center [879, 278] width 283 height 93
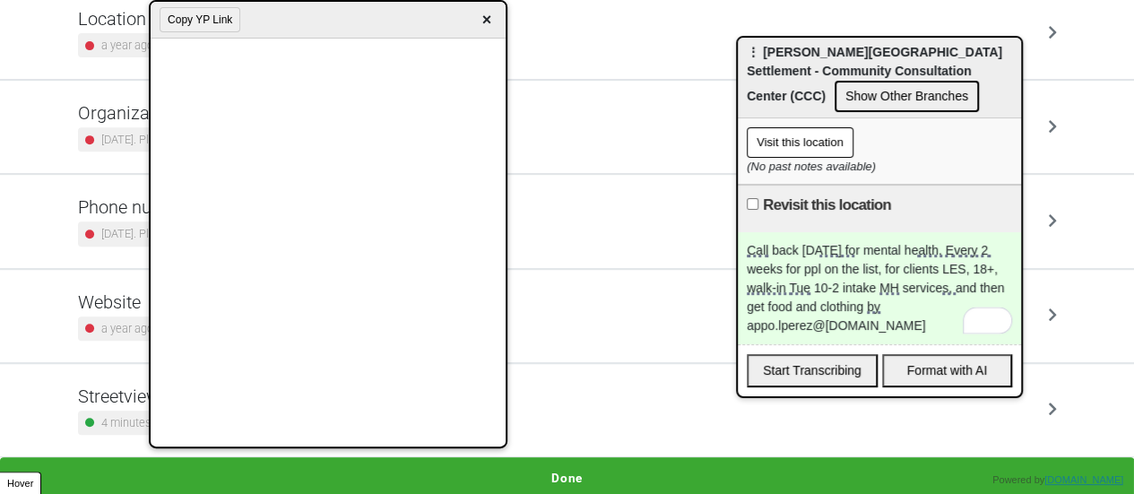
click at [928, 321] on div "Call back on Friday for mental health. Every 2 weeks for ppl on the list, for c…" at bounding box center [879, 288] width 283 height 112
click at [951, 282] on div "Call back on Friday for mental health. Every 2 weeks for ppl on the list, for c…" at bounding box center [879, 288] width 283 height 112
click at [904, 311] on div "Call back on Friday for mental health. Every 2 weeks for ppl on the list, for c…" at bounding box center [879, 288] width 283 height 112
click at [977, 319] on div "Call back on Friday for mental health. Every 2 weeks for ppl on the list, for c…" at bounding box center [879, 288] width 283 height 112
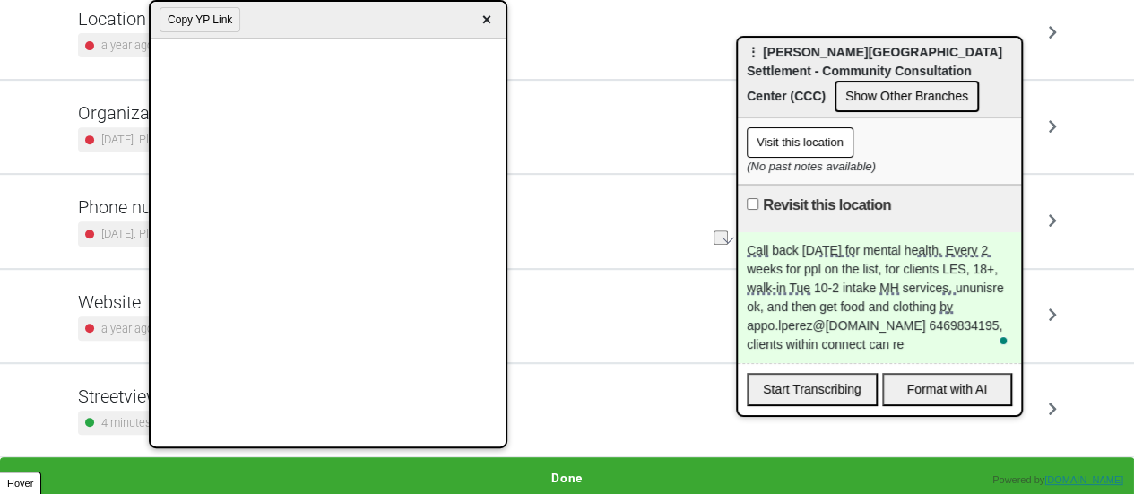
drag, startPoint x: 884, startPoint y: 345, endPoint x: 995, endPoint y: 354, distance: 111.6
click at [995, 354] on div "Call back on Friday for mental health. Every 2 weeks for ppl on the list, for c…" at bounding box center [879, 297] width 283 height 131
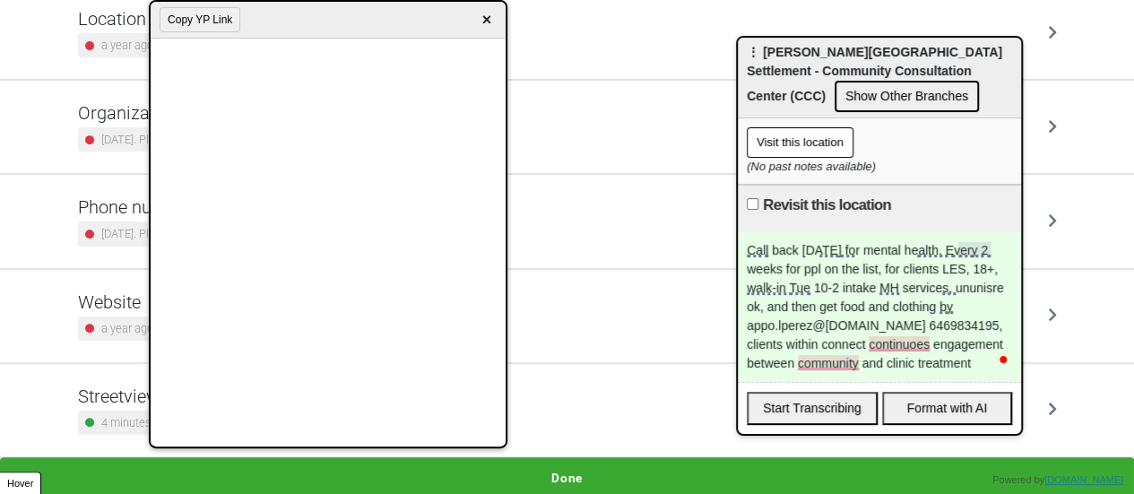
click at [968, 252] on div "Call back on Friday for mental health. Every 2 weeks for ppl on the list, for c…" at bounding box center [879, 307] width 283 height 150
click at [859, 272] on div "Call back on Friday for mental health. Every 2 weeks for ppl on the list, for c…" at bounding box center [879, 307] width 283 height 150
click at [967, 270] on div "Call back on Friday for mental health. Every 2 weeks for ppl on the list, for c…" at bounding box center [879, 307] width 283 height 150
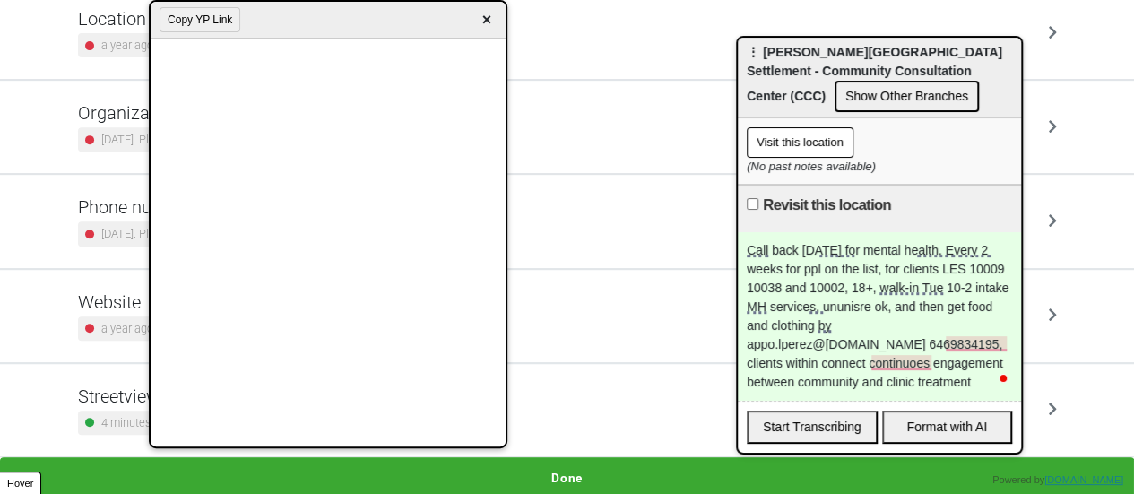
click at [821, 376] on div "Call back on Friday for mental health. Every 2 weeks for ppl on the list, for c…" at bounding box center [879, 316] width 283 height 169
click at [817, 376] on div "Call back on Friday for mental health. Every 2 weeks for ppl on the list, for c…" at bounding box center [879, 316] width 283 height 169
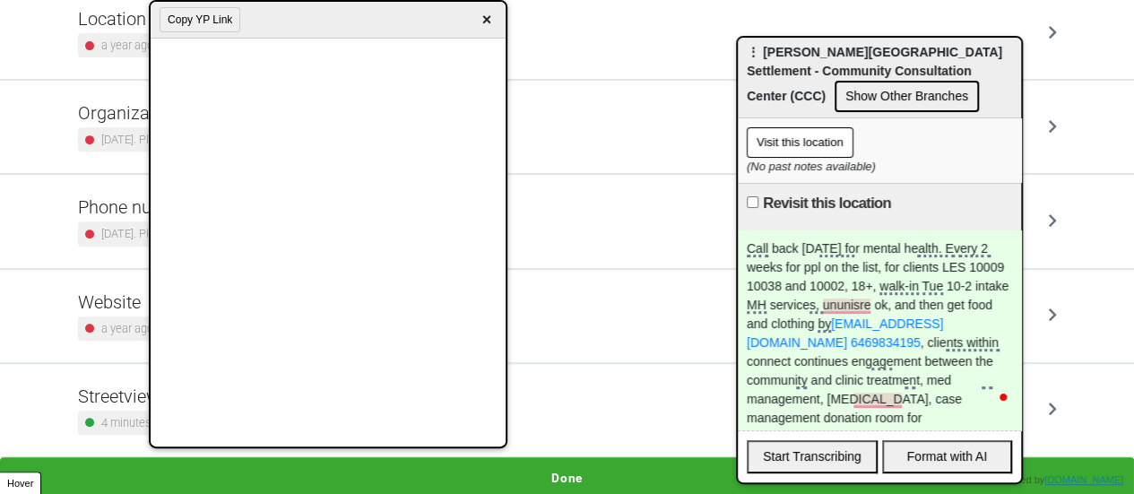
click at [969, 406] on div "Call back on Friday for mental health. Every 2 weeks for ppl on the list, for c…" at bounding box center [879, 330] width 283 height 200
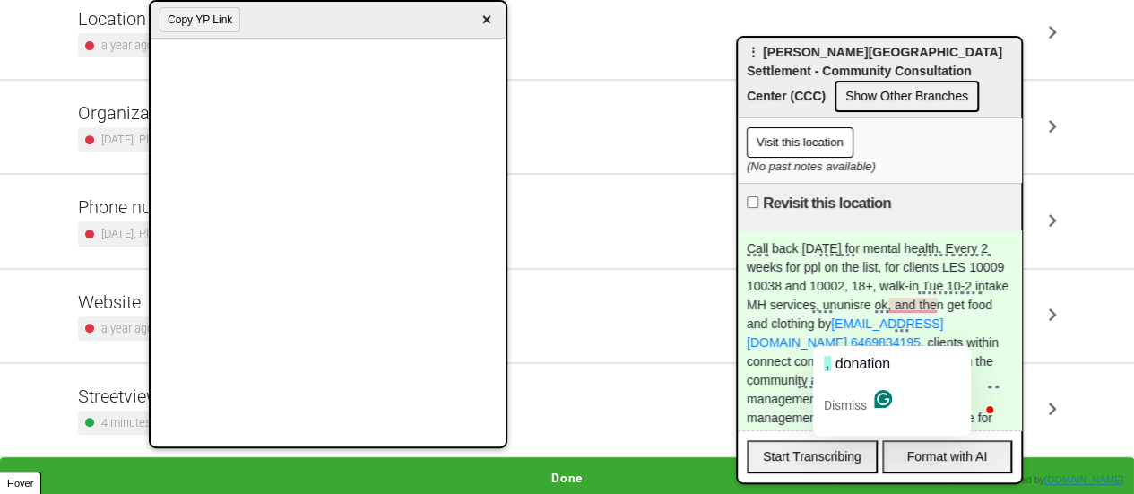
click at [985, 306] on div "Call back on Friday for mental health. Every 2 weeks for ppl on the list, for c…" at bounding box center [879, 330] width 283 height 200
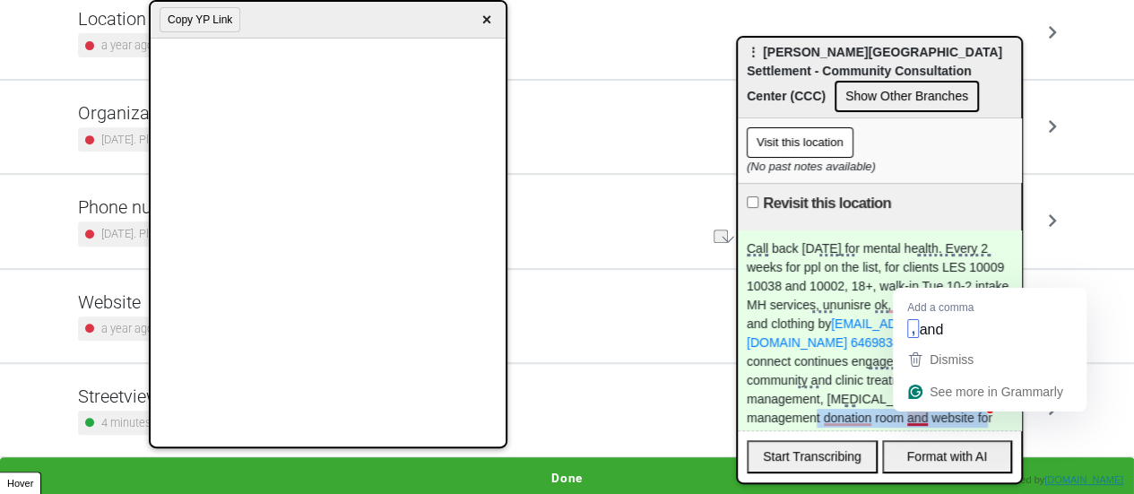
drag, startPoint x: 823, startPoint y: 415, endPoint x: 1012, endPoint y: 395, distance: 189.4
click at [1012, 403] on html "<Back Location Info Progress 0 / 7 completed Check all these details on this lo…" at bounding box center [567, 78] width 1134 height 839
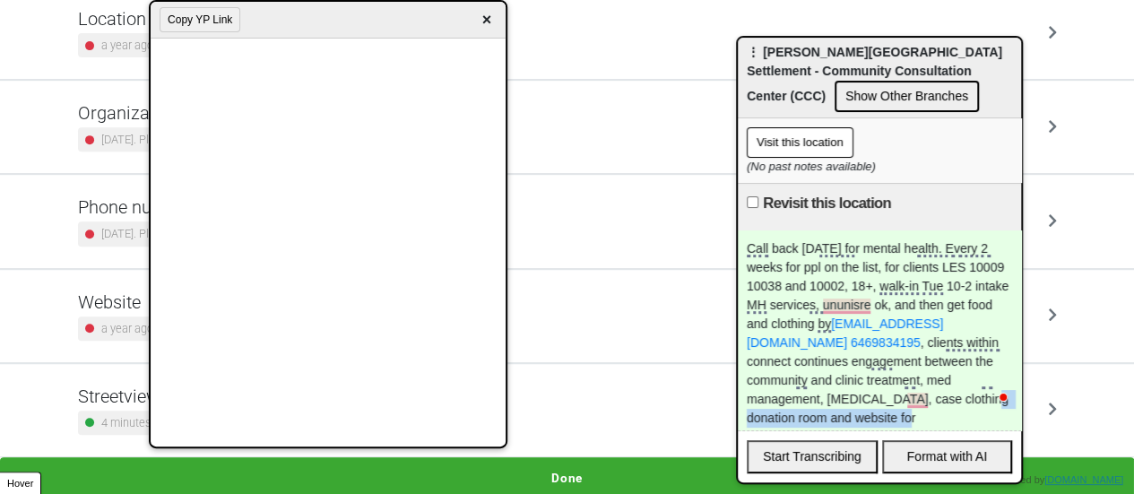
drag, startPoint x: 826, startPoint y: 404, endPoint x: 1018, endPoint y: 397, distance: 192.0
click at [1018, 397] on div "Call back on Friday for mental health. Every 2 weeks for ppl on the list, for c…" at bounding box center [879, 330] width 283 height 200
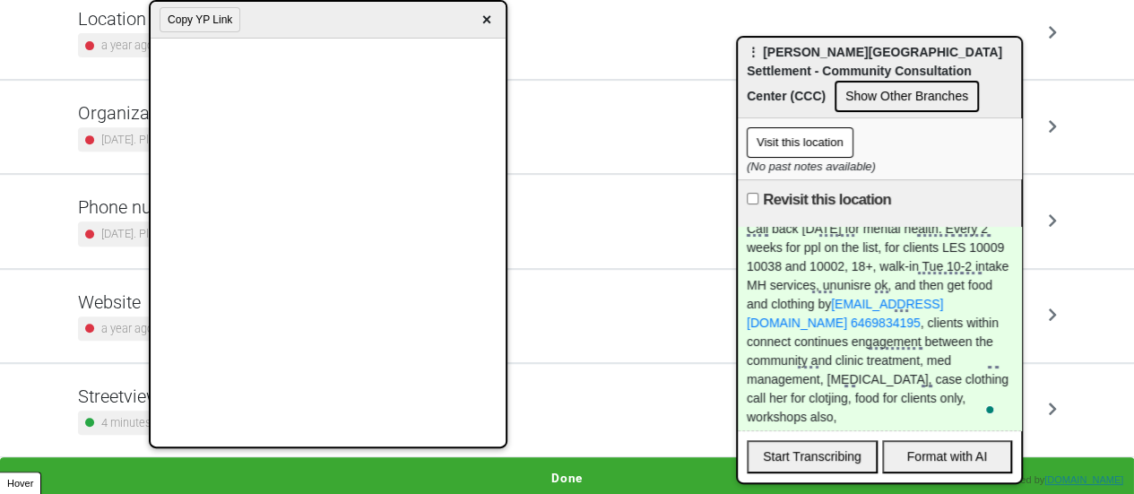
scroll to position [20, 0]
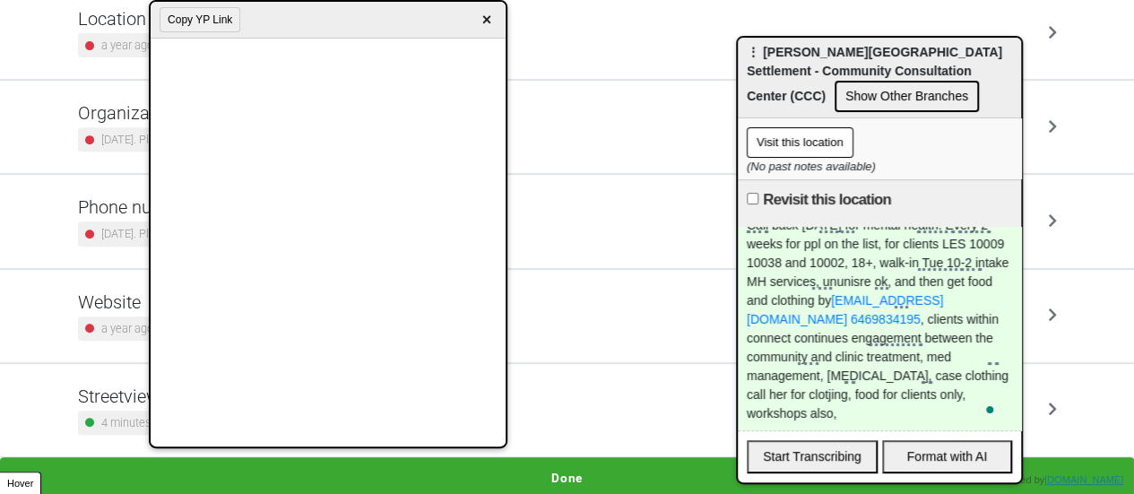
click at [484, 26] on span "×" at bounding box center [486, 20] width 21 height 24
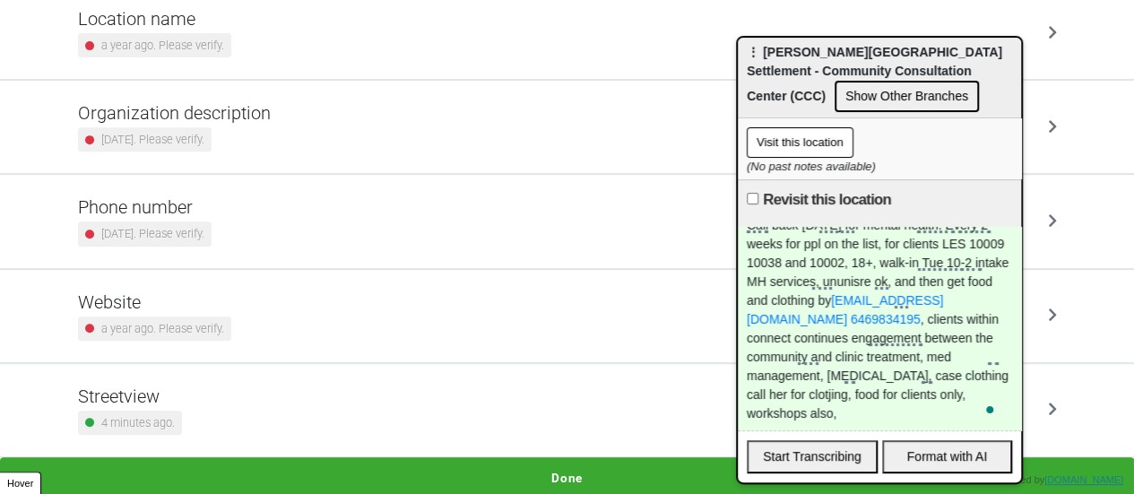
click at [531, 465] on button "Done" at bounding box center [567, 477] width 1134 height 41
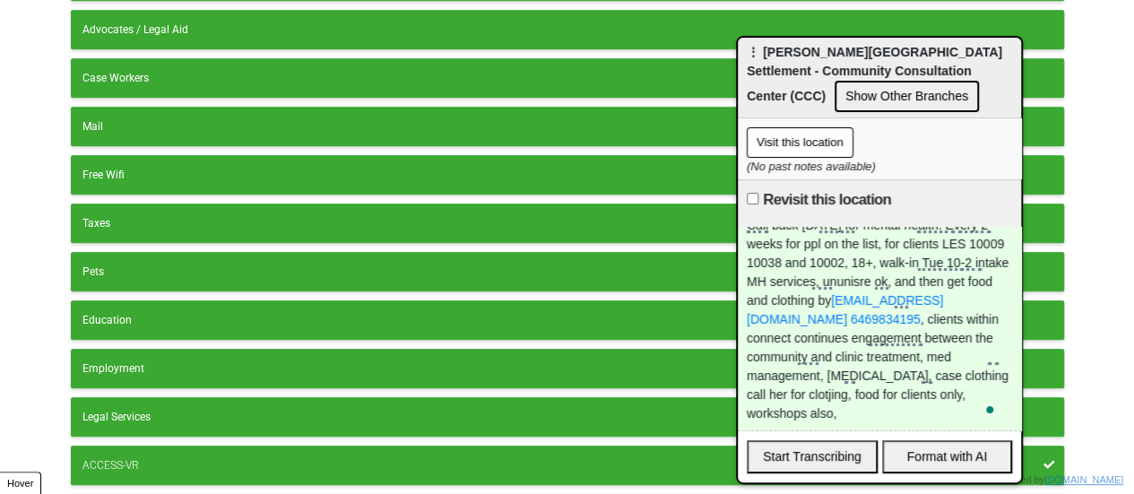
scroll to position [622, 0]
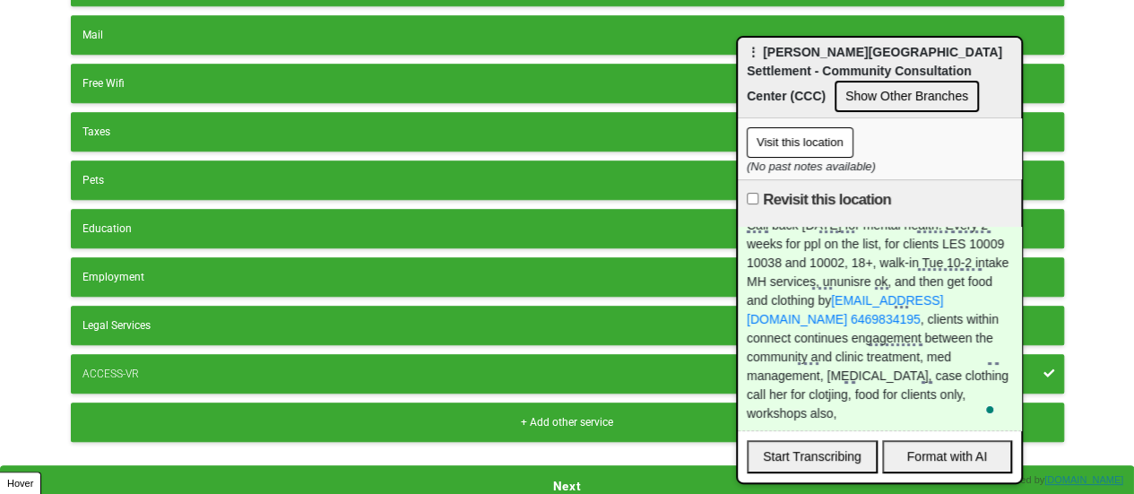
click at [521, 465] on button "Next" at bounding box center [567, 485] width 1134 height 41
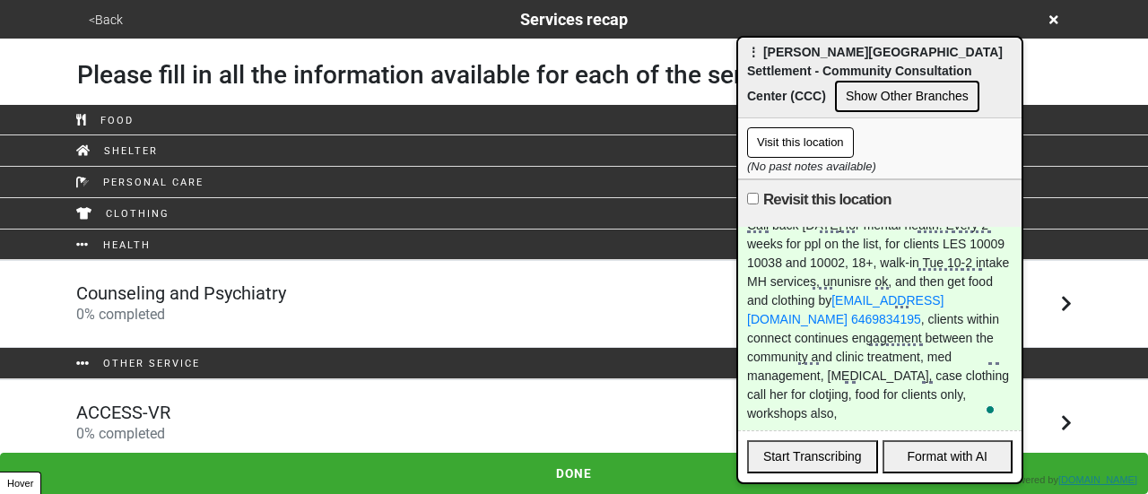
click at [416, 307] on div "Counseling and Psychiatry 0 % completed" at bounding box center [574, 303] width 1022 height 43
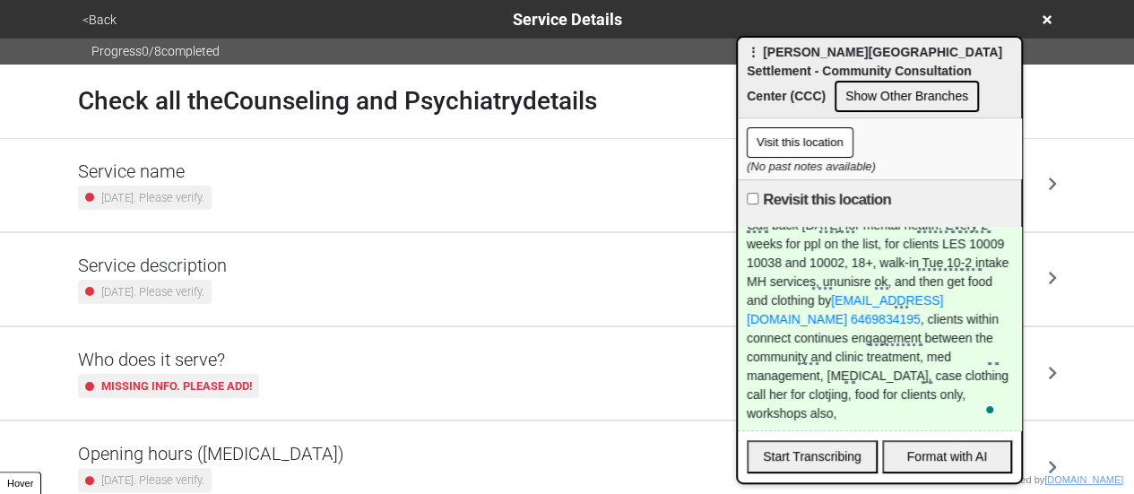
click at [290, 293] on div "Service description 2 years ago. Please verify." at bounding box center [567, 279] width 979 height 49
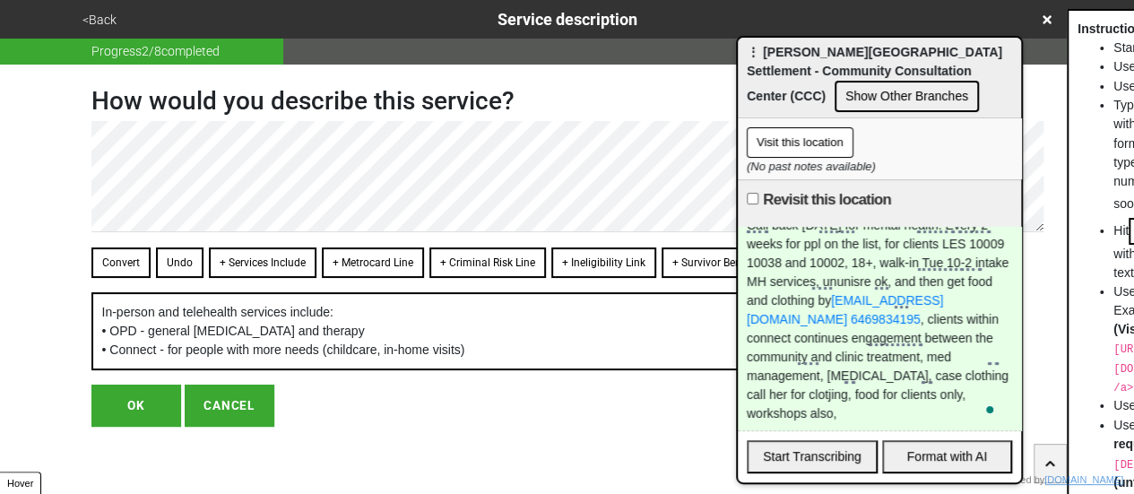
click at [104, 22] on button "<Back" at bounding box center [99, 20] width 45 height 21
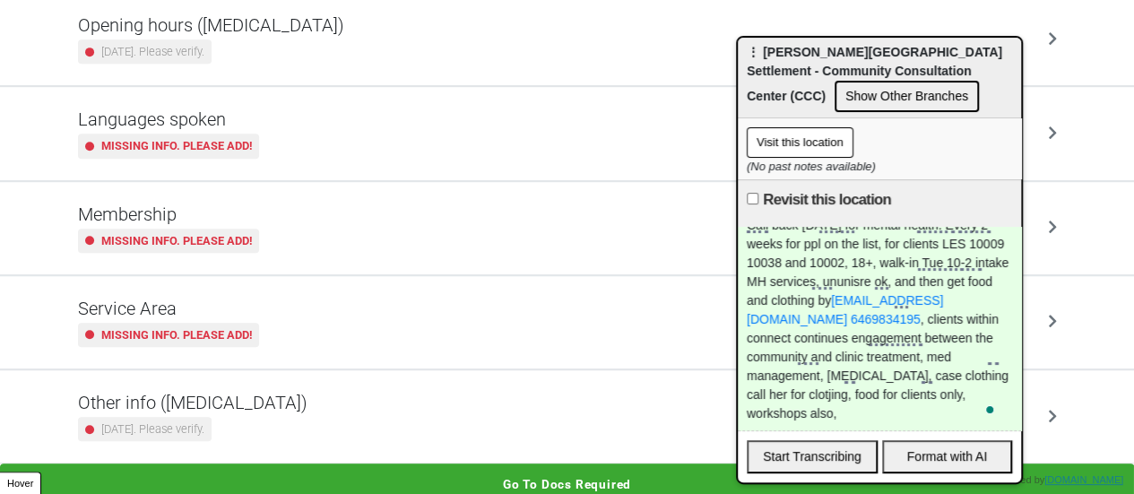
scroll to position [434, 0]
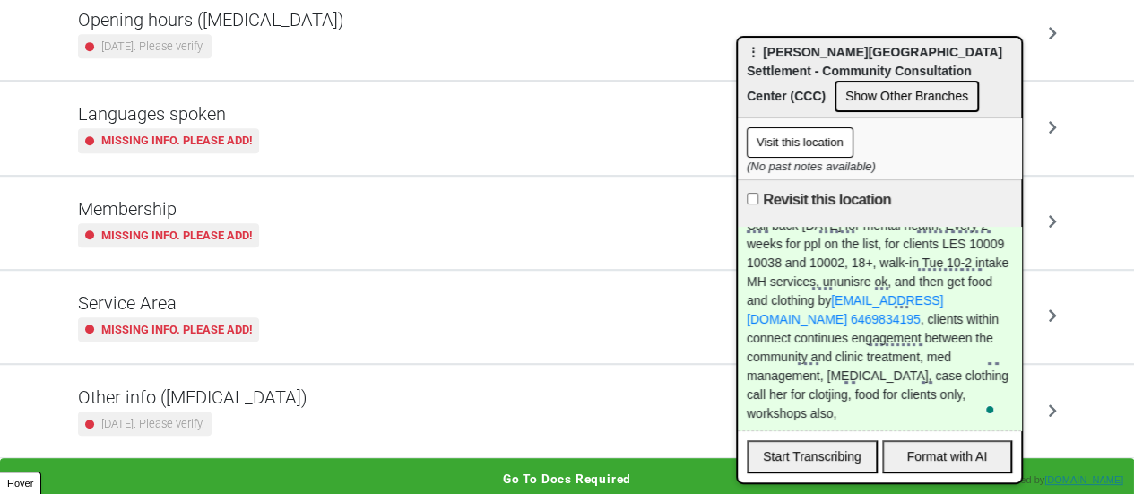
click at [204, 421] on small "[DATE]. Please verify." at bounding box center [152, 423] width 103 height 17
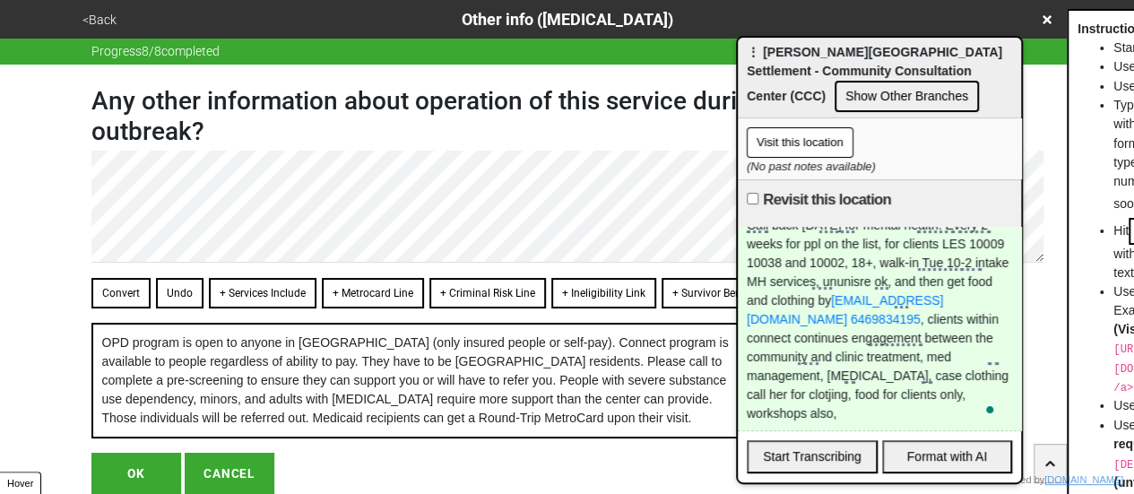
click at [117, 286] on button "Convert" at bounding box center [120, 293] width 59 height 30
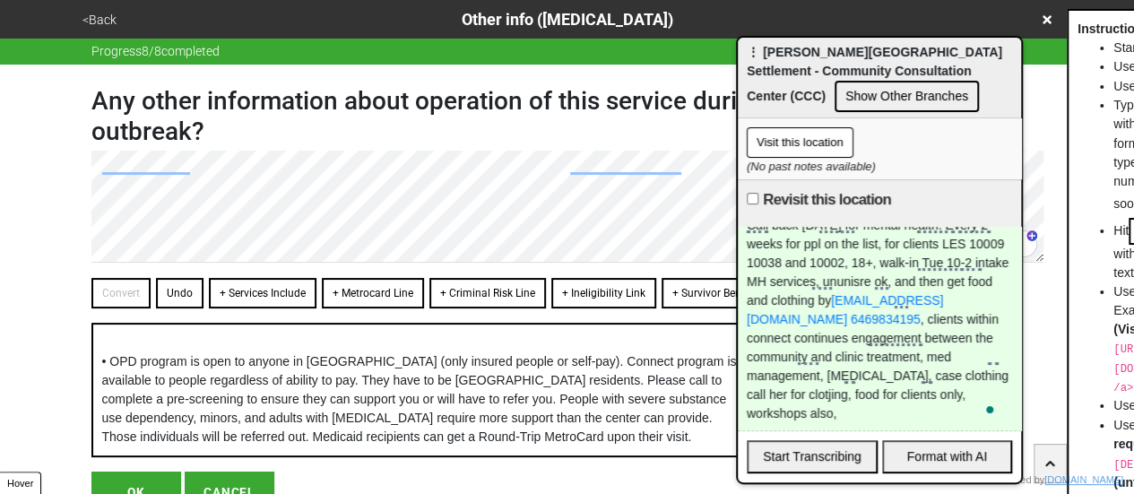
click at [99, 20] on button "<Back" at bounding box center [99, 20] width 45 height 21
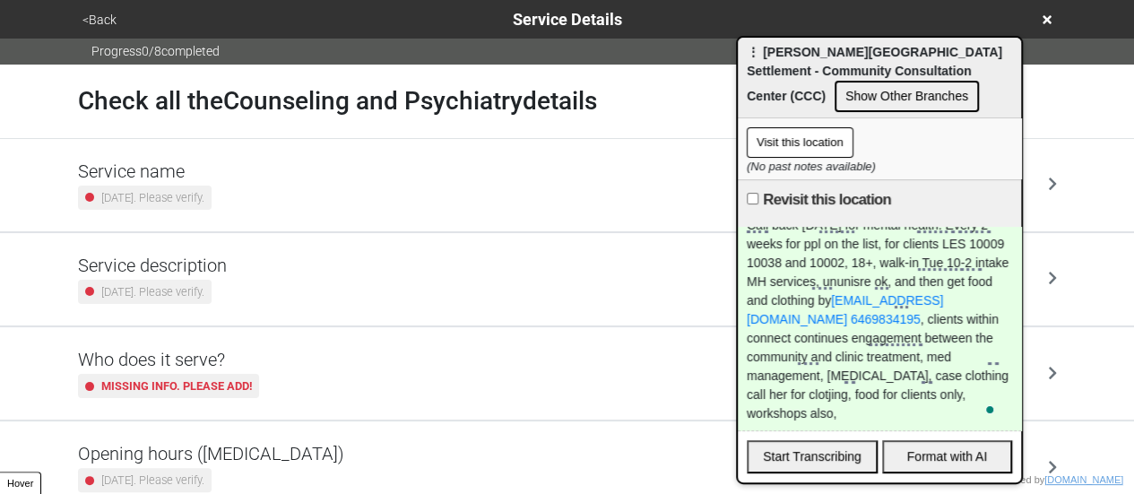
click at [99, 20] on button "<Back" at bounding box center [99, 20] width 45 height 21
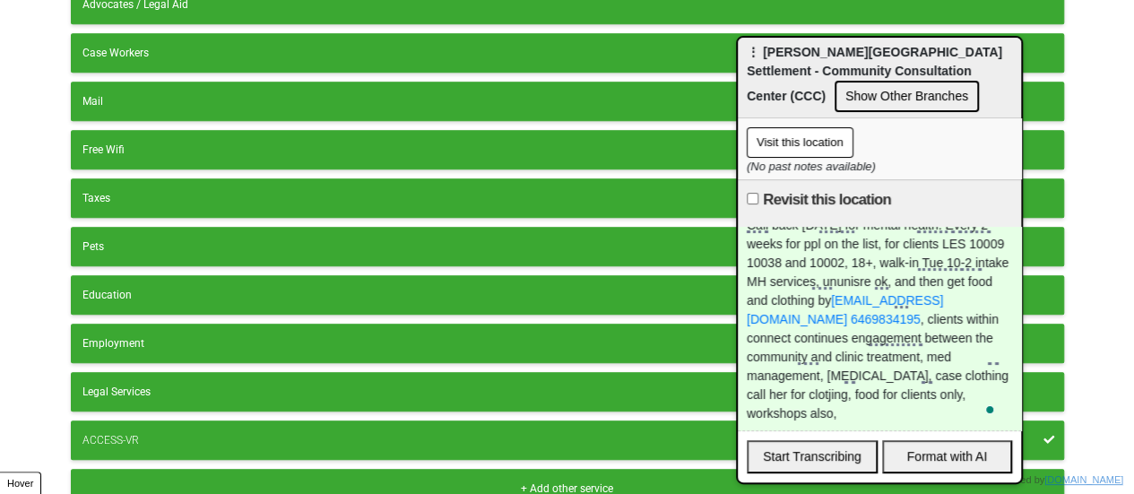
scroll to position [622, 0]
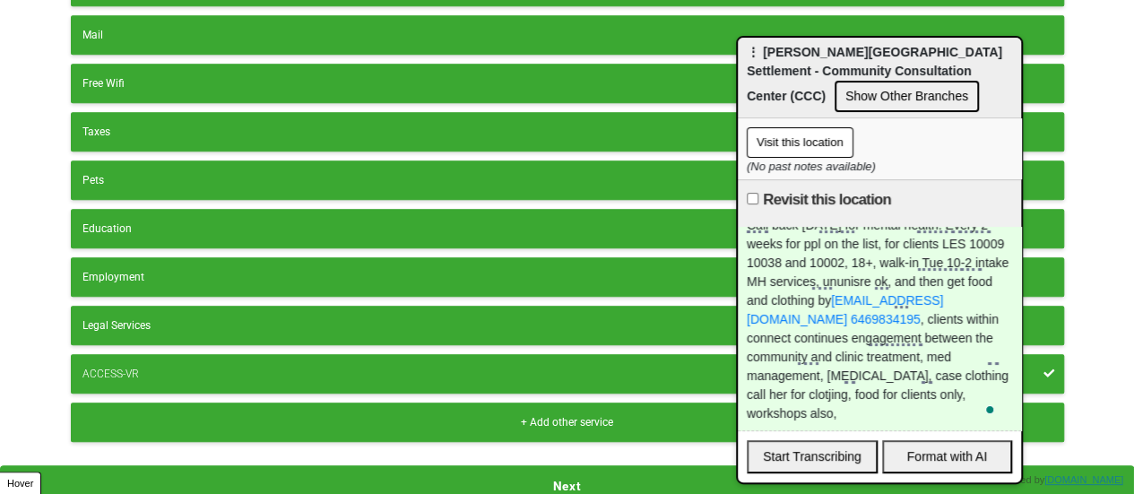
click at [276, 478] on button "Next" at bounding box center [567, 485] width 1134 height 41
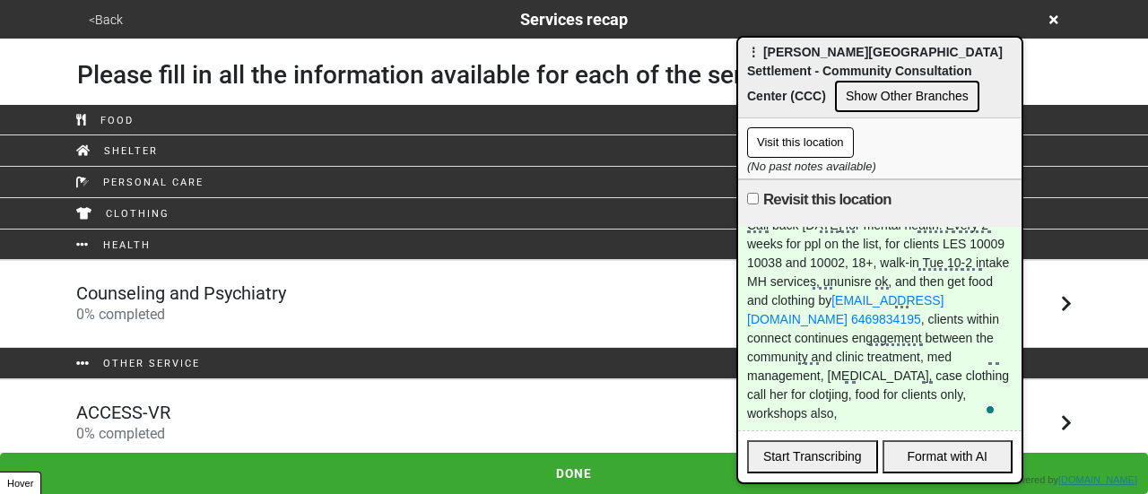
click at [248, 419] on div "ACCESS-VR 0 % completed" at bounding box center [574, 423] width 1022 height 43
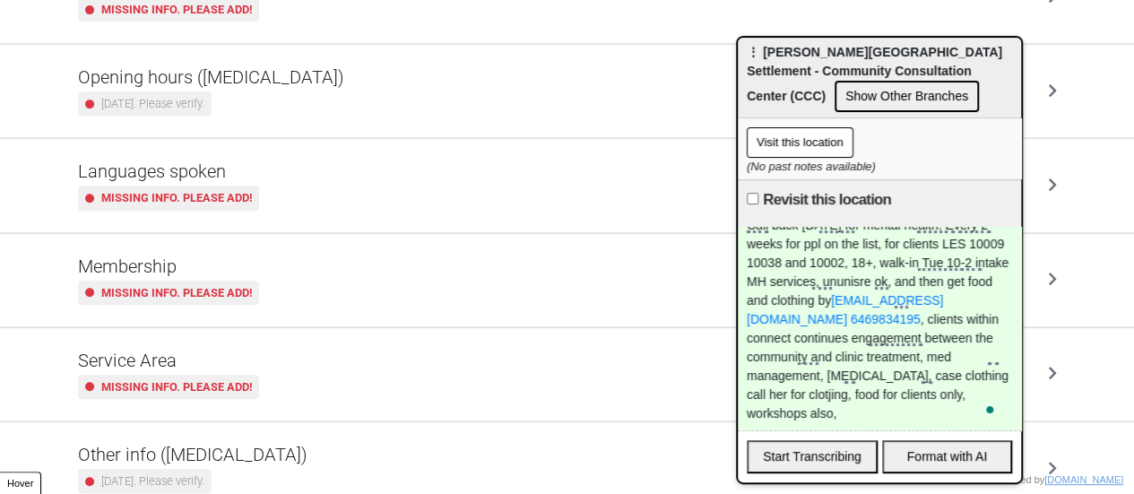
scroll to position [434, 0]
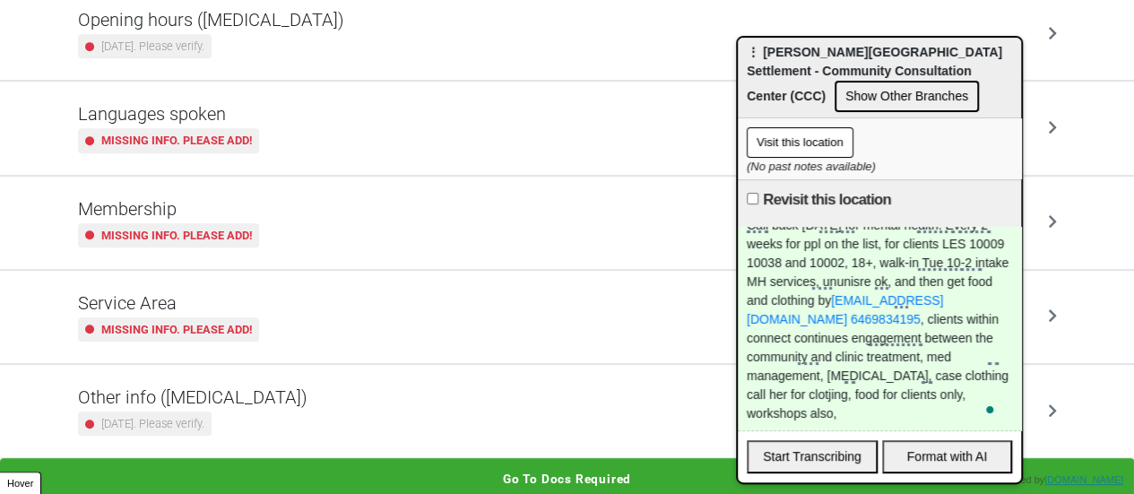
click at [234, 413] on div "[DATE]. Please verify." at bounding box center [193, 424] width 230 height 24
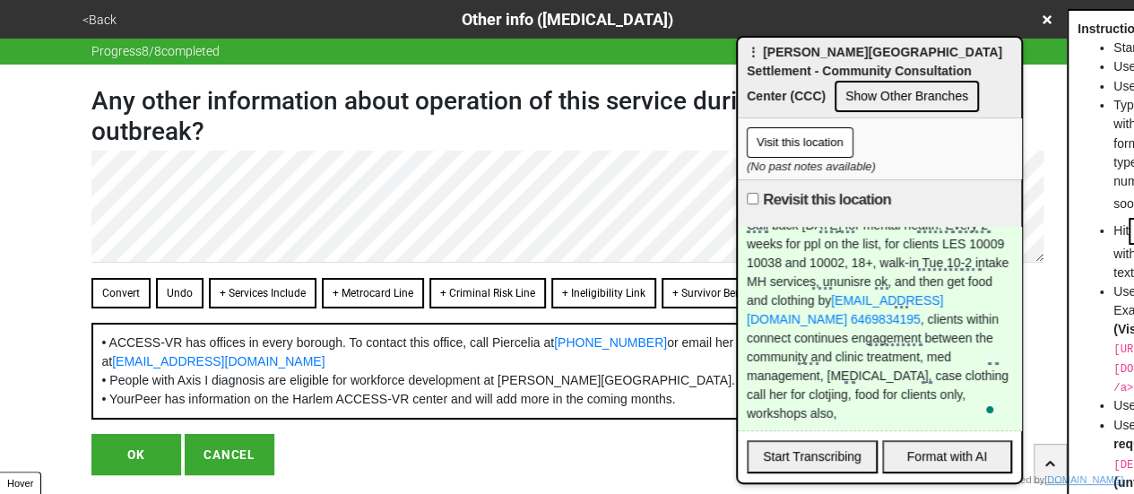
click at [122, 291] on button "Convert" at bounding box center [120, 293] width 59 height 30
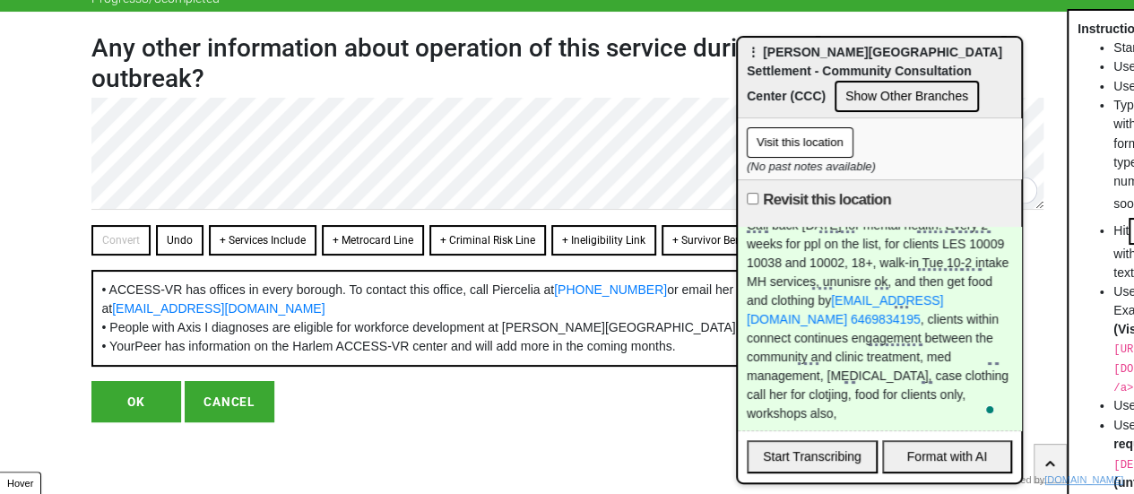
scroll to position [88, 0]
click at [129, 406] on button "OK" at bounding box center [136, 401] width 90 height 41
click at [146, 399] on button "OK" at bounding box center [136, 401] width 90 height 41
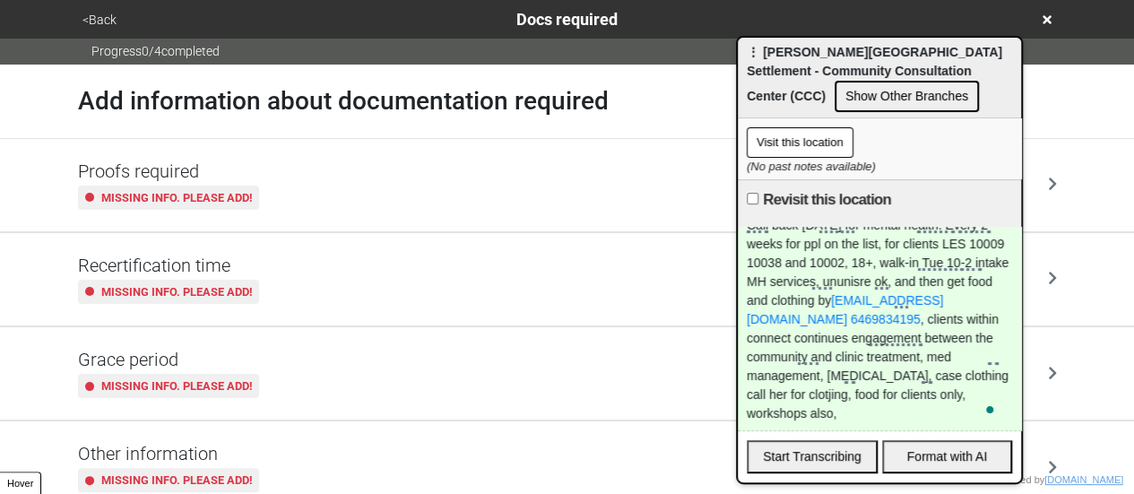
click at [100, 17] on button "<Back" at bounding box center [99, 20] width 45 height 21
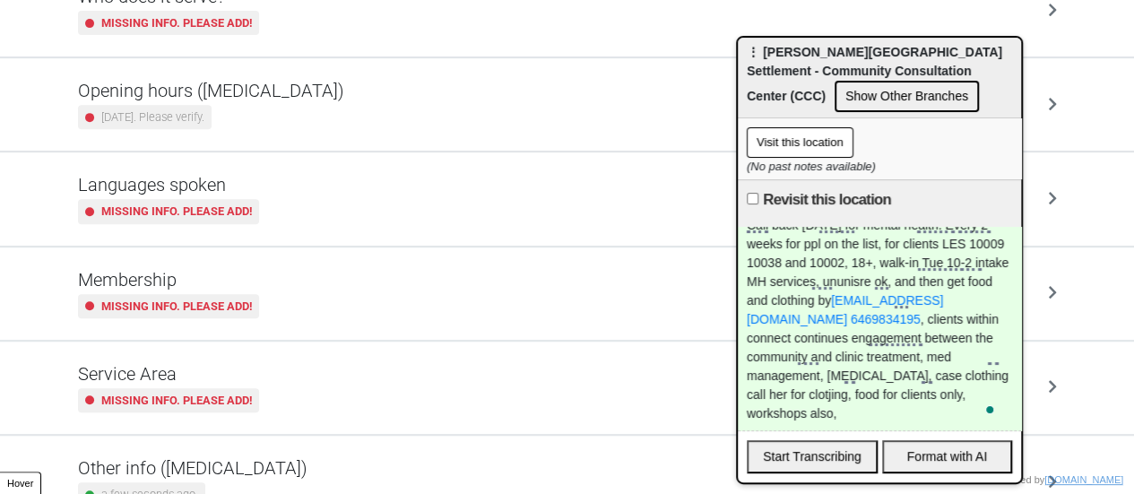
scroll to position [434, 0]
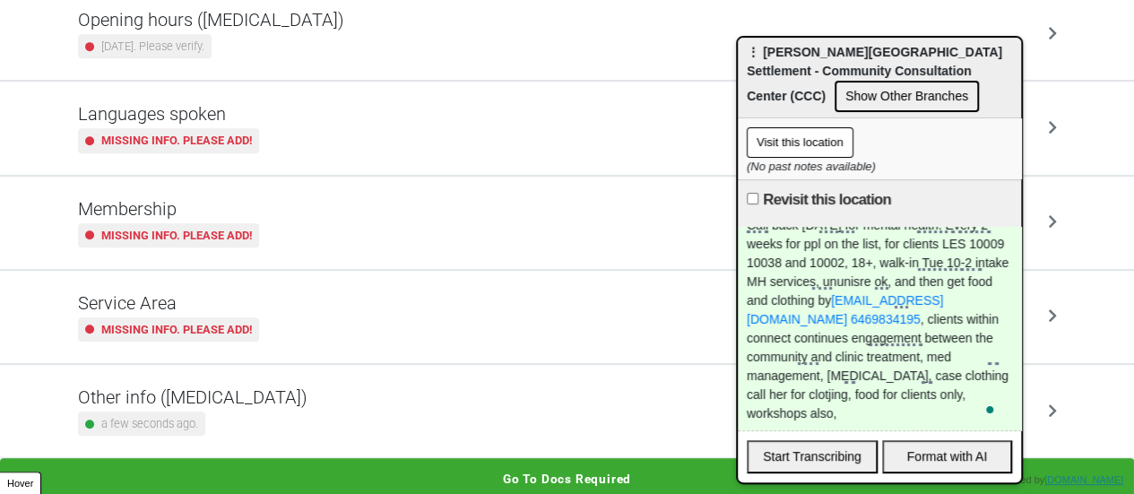
click at [189, 415] on small "a few seconds ago." at bounding box center [149, 423] width 97 height 17
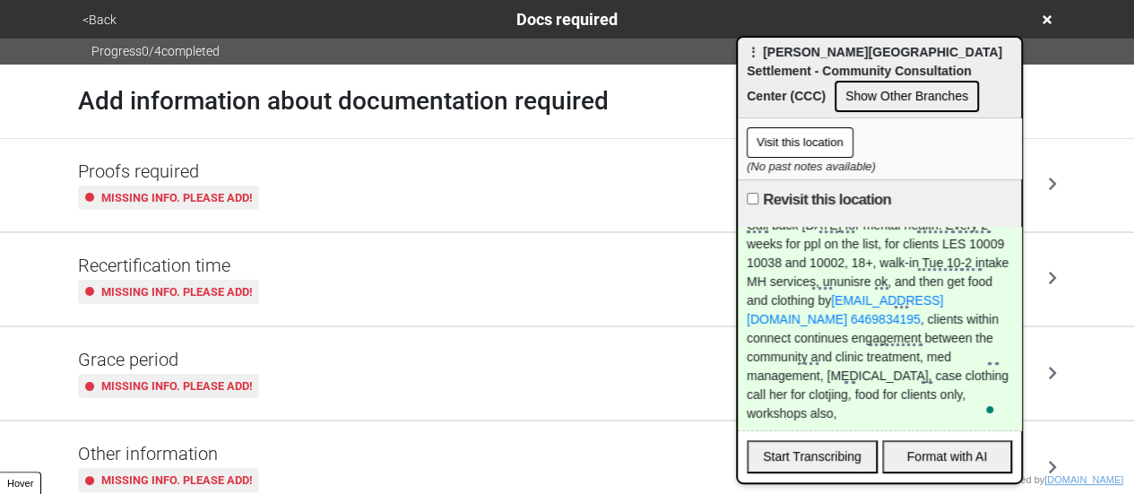
click at [98, 16] on button "<Back" at bounding box center [99, 20] width 45 height 21
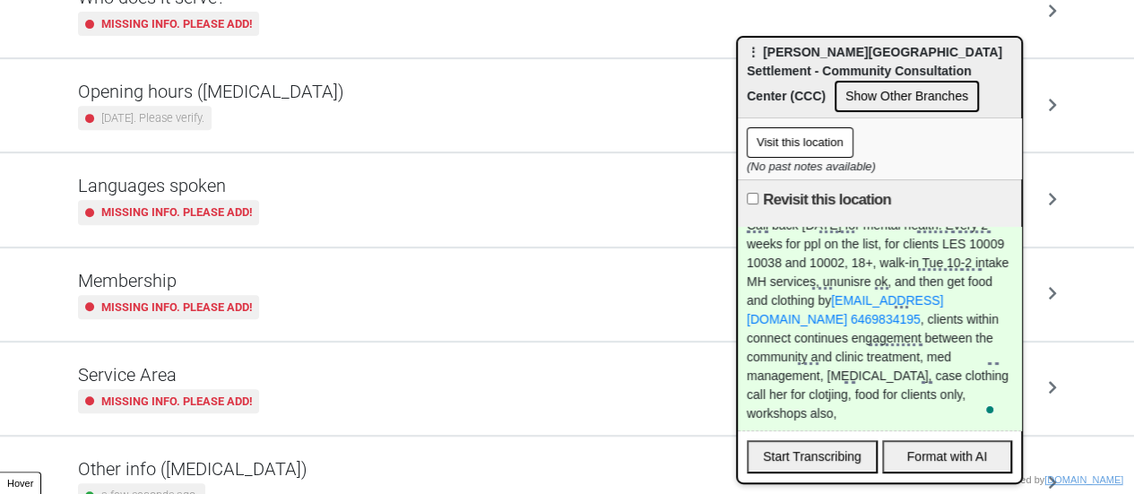
scroll to position [434, 0]
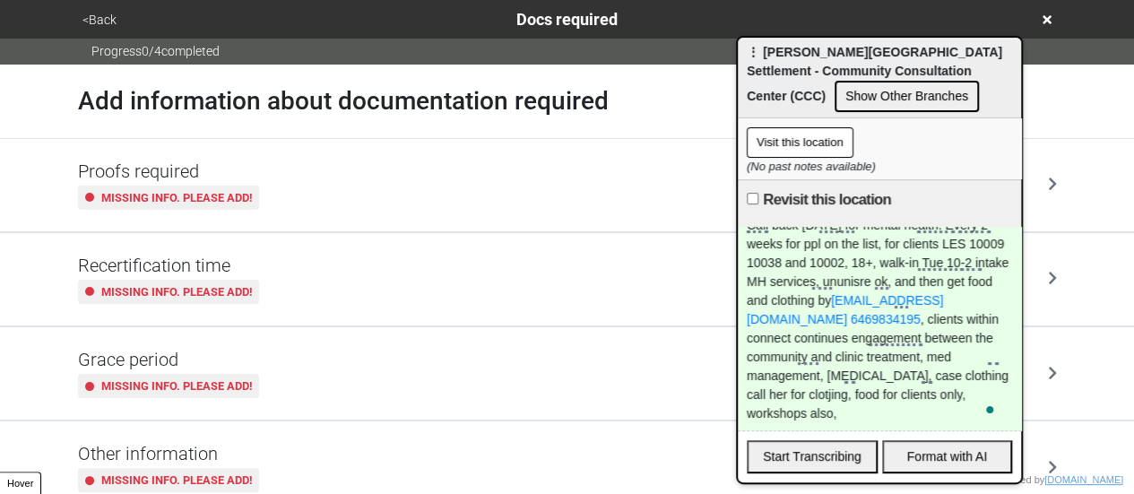
click at [188, 424] on div "Other information Missing info. Please add!" at bounding box center [567, 467] width 1022 height 92
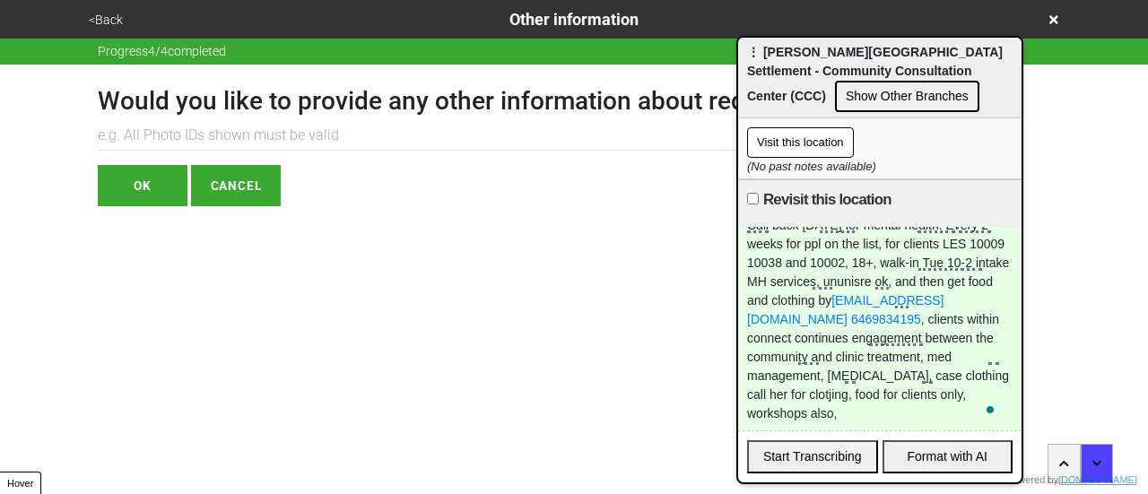
click at [109, 13] on button "<Back" at bounding box center [105, 20] width 45 height 21
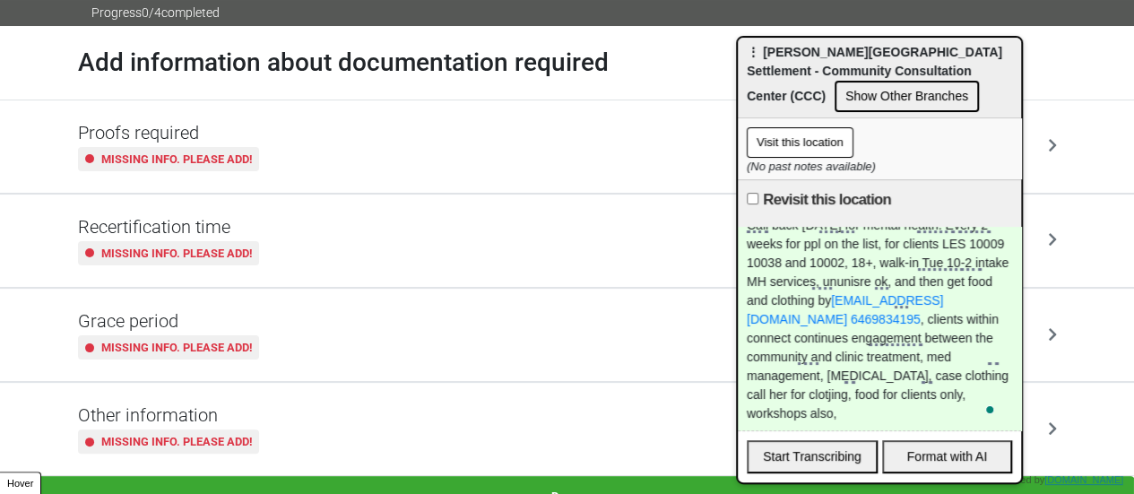
scroll to position [59, 0]
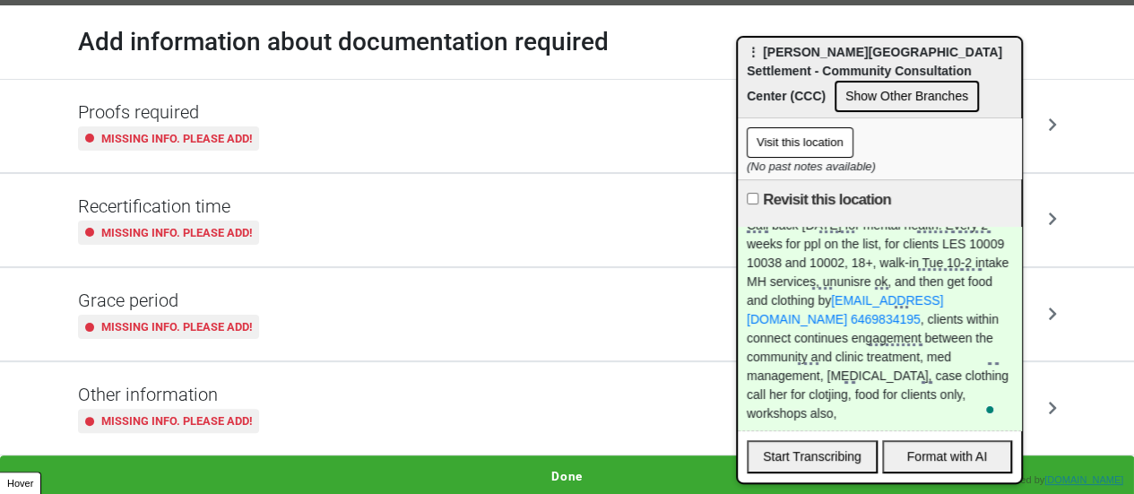
click at [195, 413] on small "Missing info. Please add!" at bounding box center [176, 421] width 151 height 17
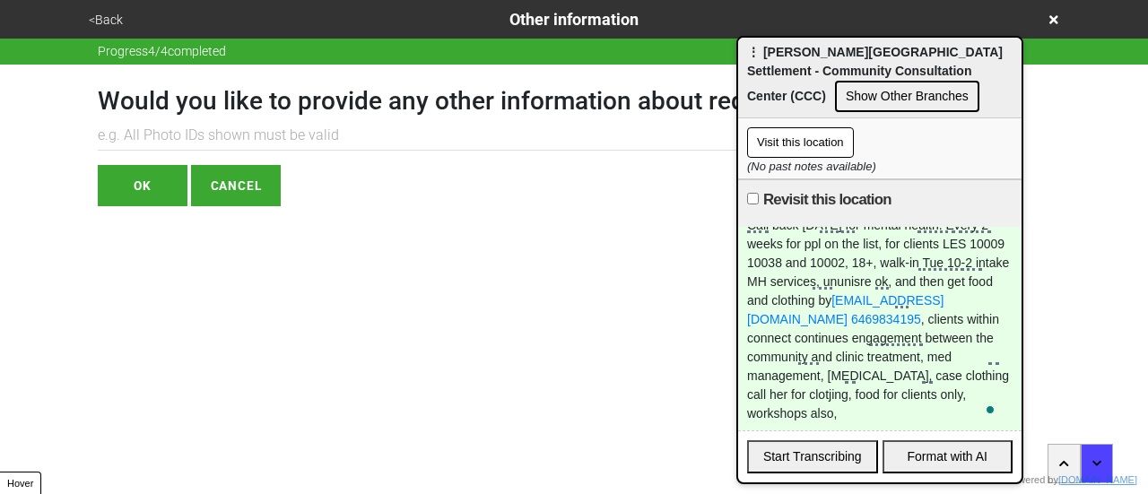
click at [118, 20] on button "<Back" at bounding box center [105, 20] width 45 height 21
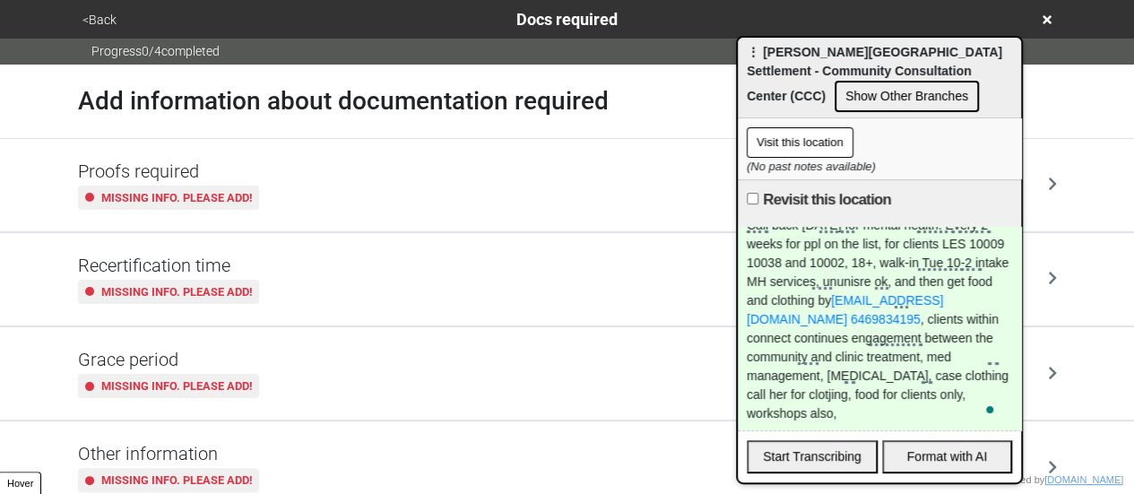
click at [105, 22] on button "<Back" at bounding box center [99, 20] width 45 height 21
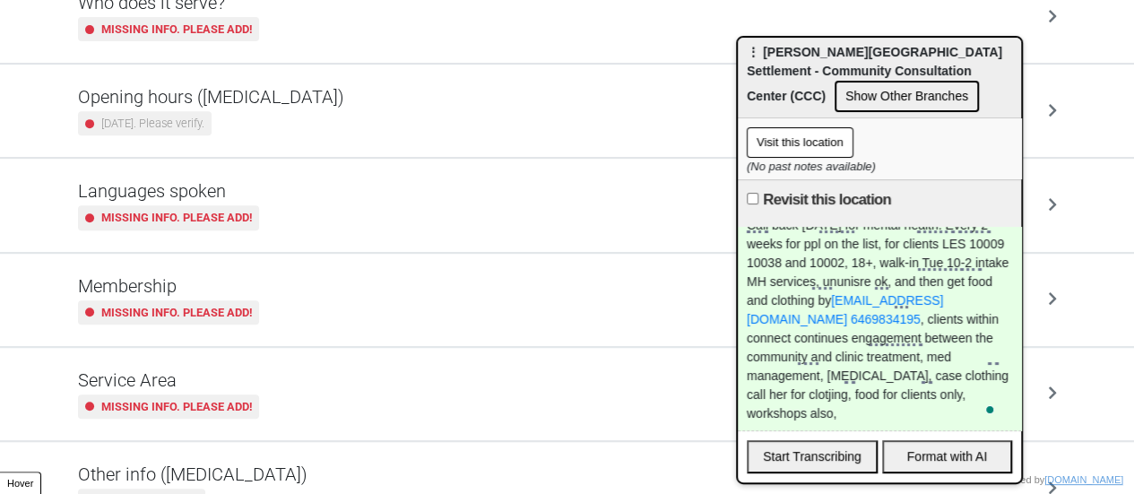
scroll to position [434, 0]
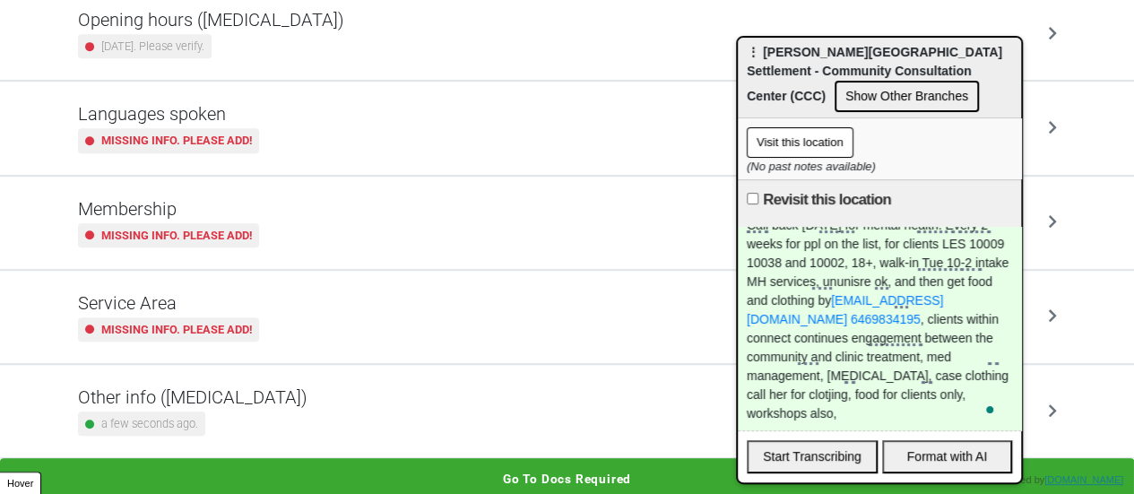
click at [197, 412] on div "a few seconds ago." at bounding box center [141, 424] width 127 height 24
type textarea "x"
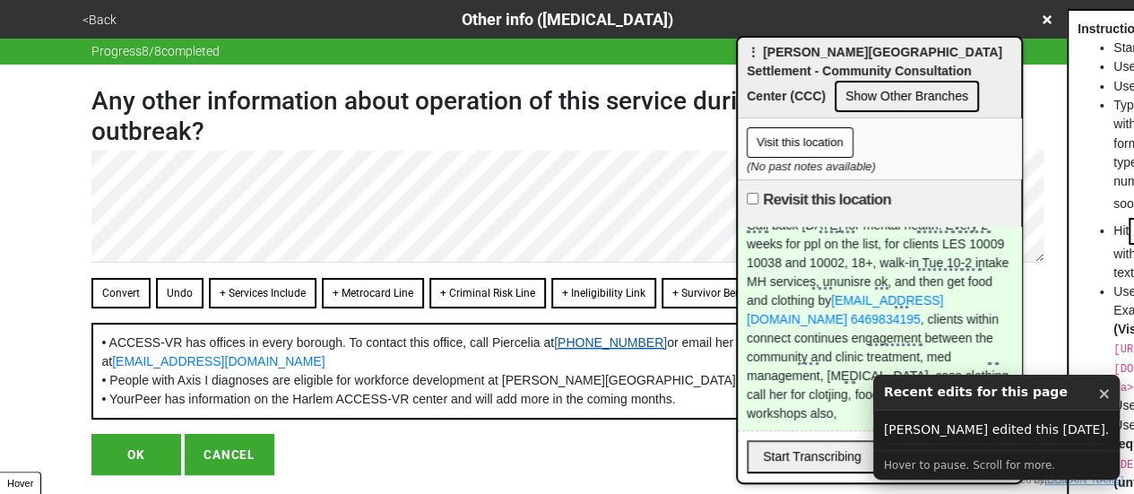
click at [554, 350] on link "(212) 233-5032" at bounding box center [610, 342] width 113 height 14
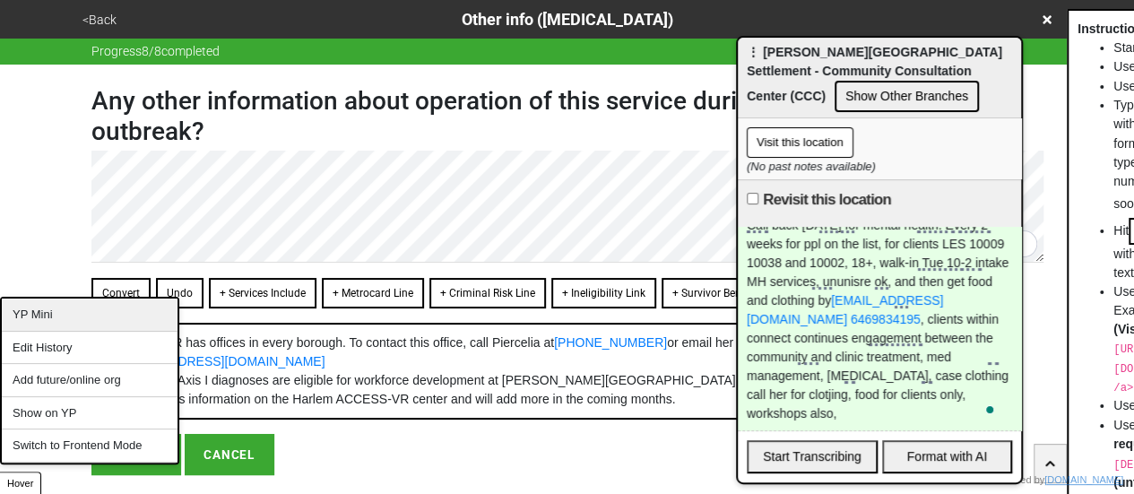
click at [69, 306] on div "YP Mini" at bounding box center [90, 315] width 176 height 33
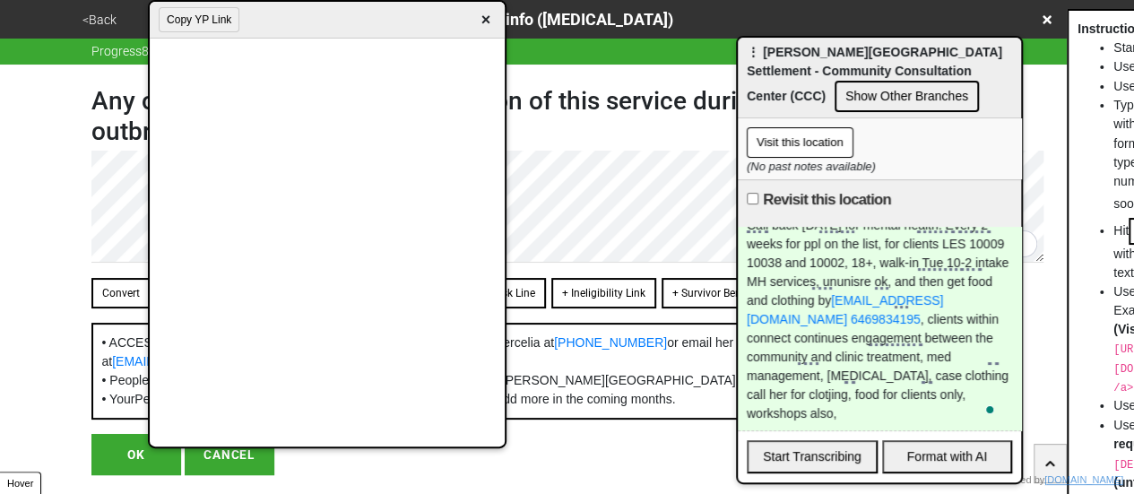
click at [194, 23] on button "Copy YP Link" at bounding box center [199, 19] width 81 height 25
click at [484, 17] on span "×" at bounding box center [485, 20] width 21 height 24
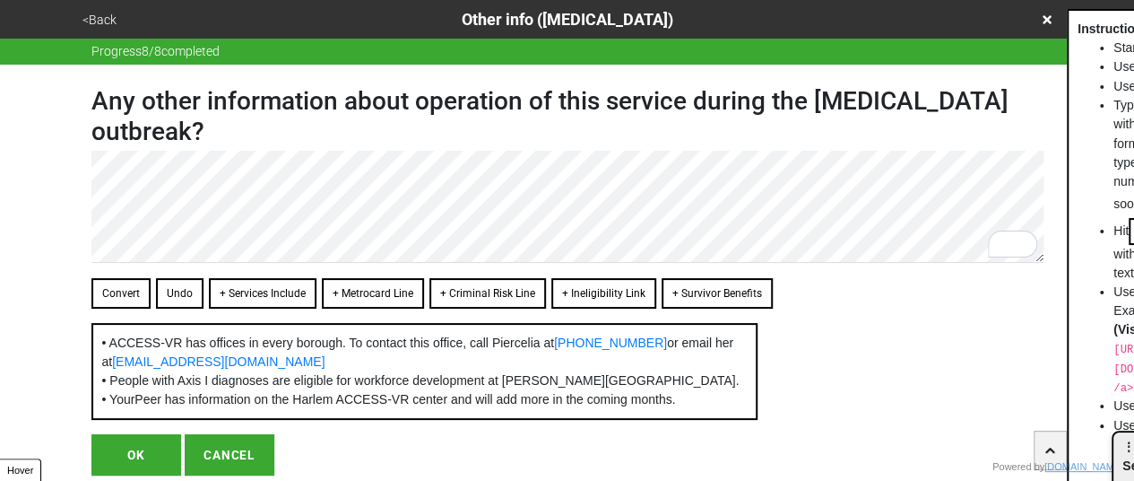
drag, startPoint x: 763, startPoint y: 55, endPoint x: 1147, endPoint y: 444, distance: 546.6
click at [1134, 444] on html "<Back Other info (coronavirus) Progress 8 / 8 completed Any other information a…" at bounding box center [567, 273] width 1134 height 547
